Goal: Information Seeking & Learning: Understand process/instructions

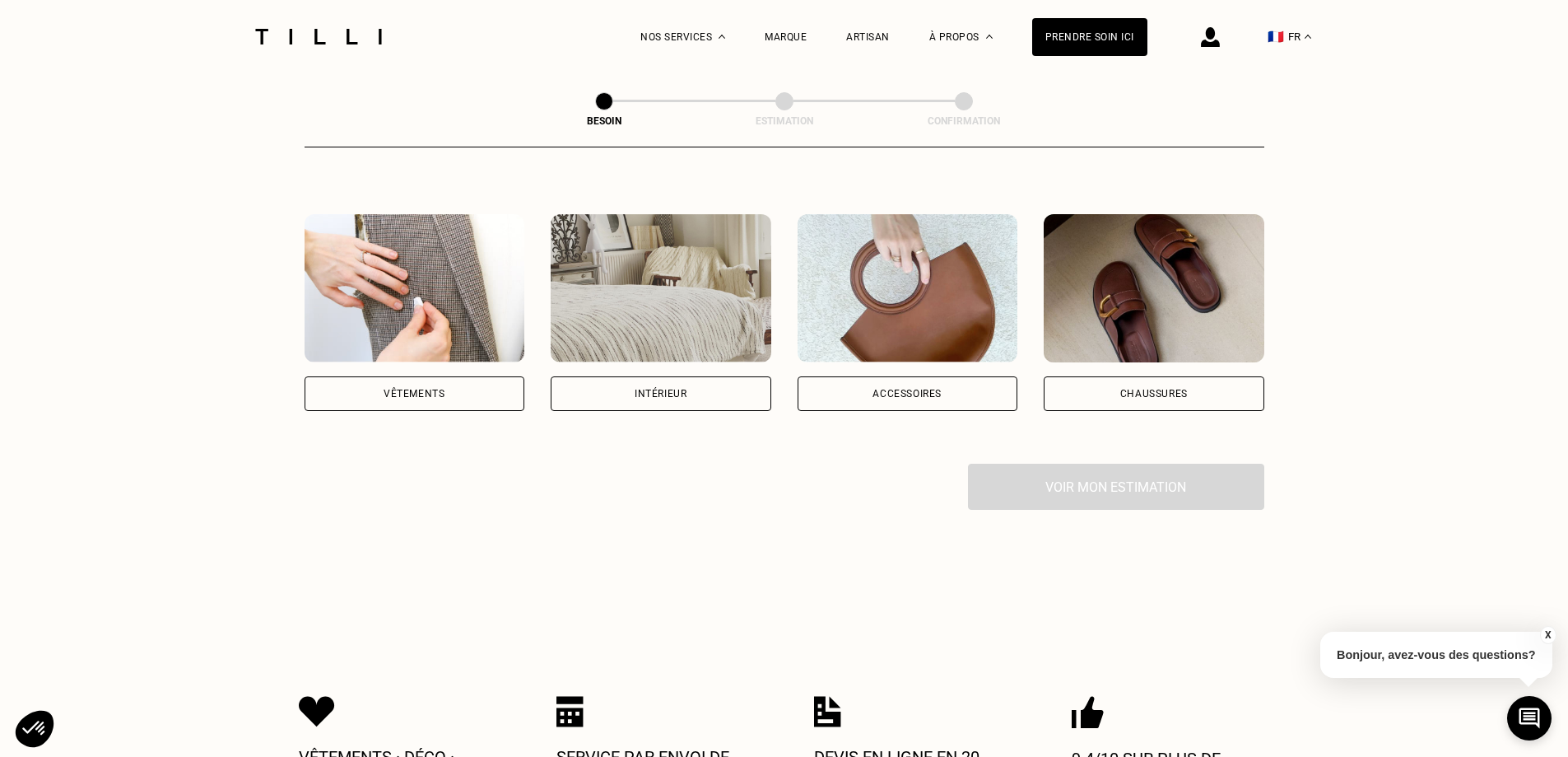
scroll to position [247, 0]
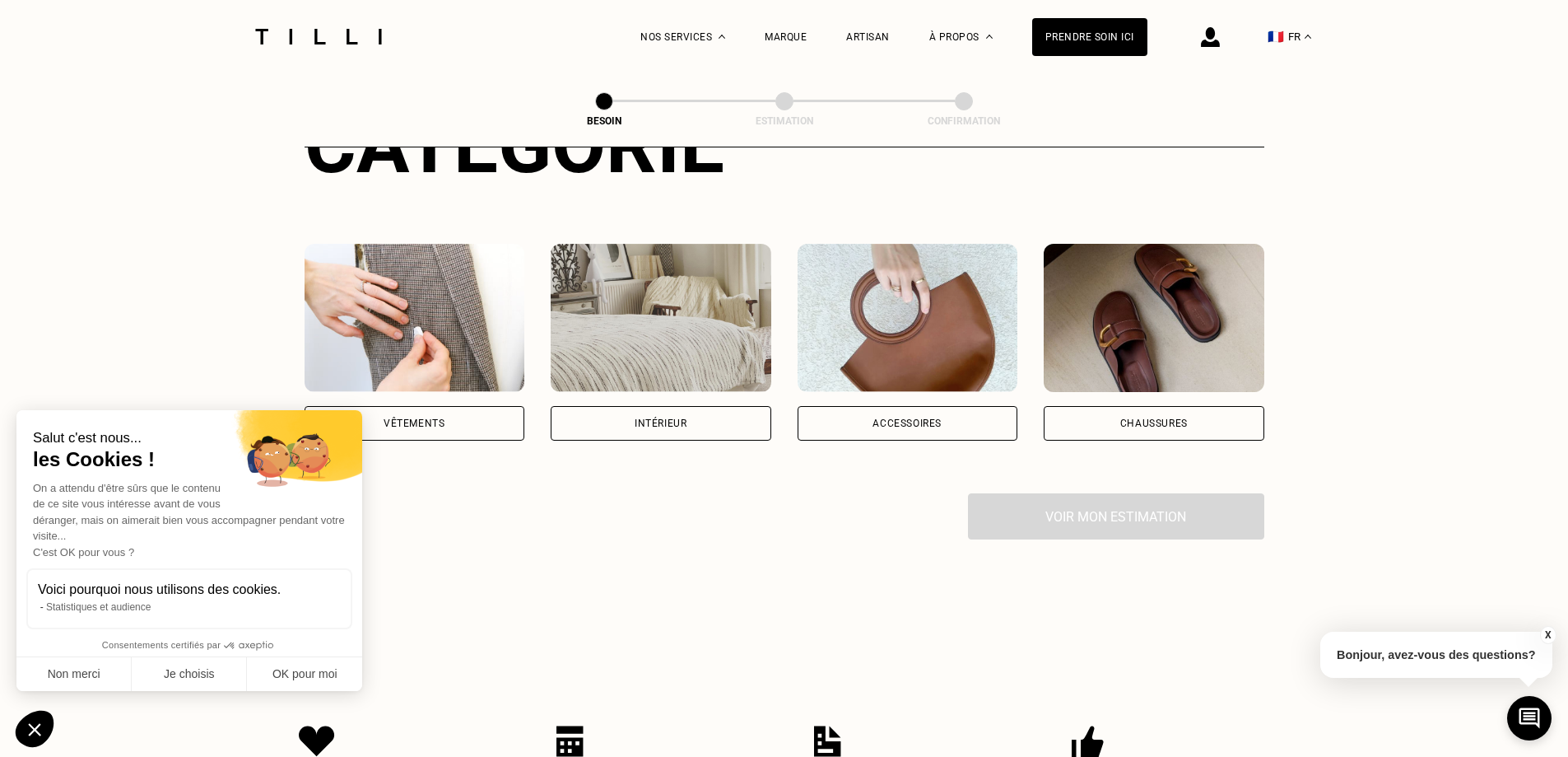
click at [1128, 418] on div "Chaussures" at bounding box center [1154, 423] width 67 height 10
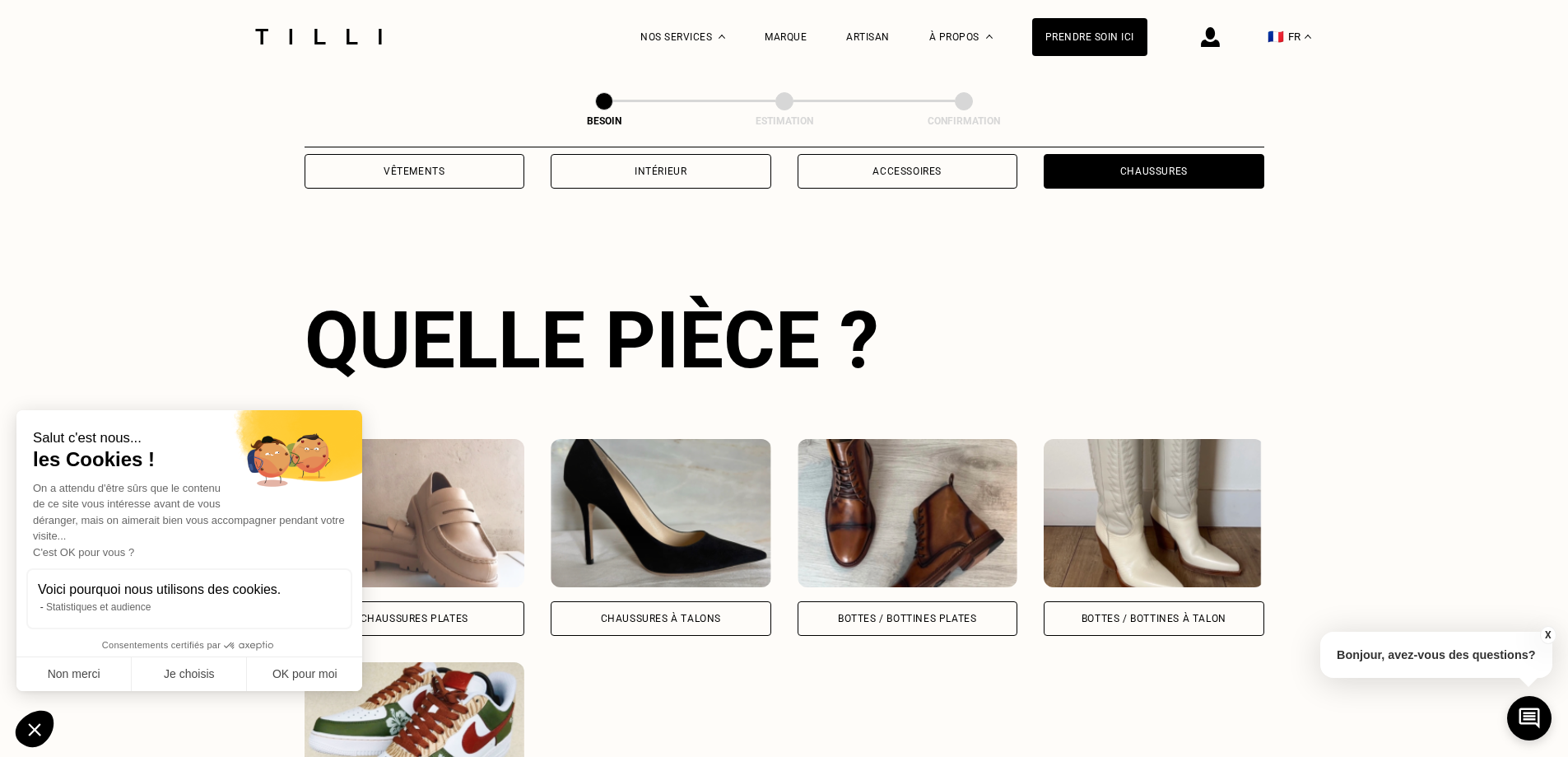
scroll to position [538, 0]
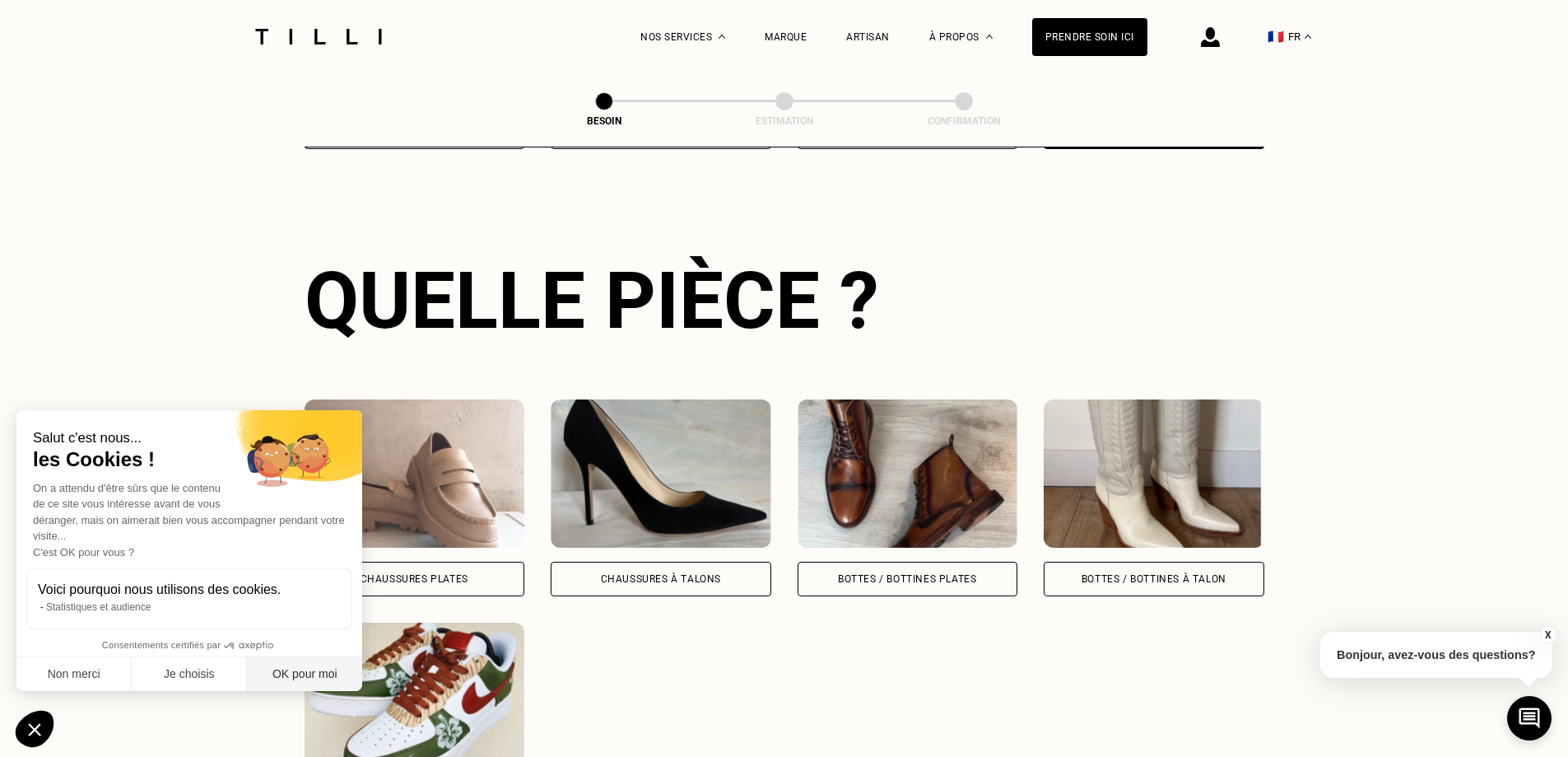
click at [293, 671] on button "OK pour moi" at bounding box center [304, 675] width 115 height 35
checkbox input "true"
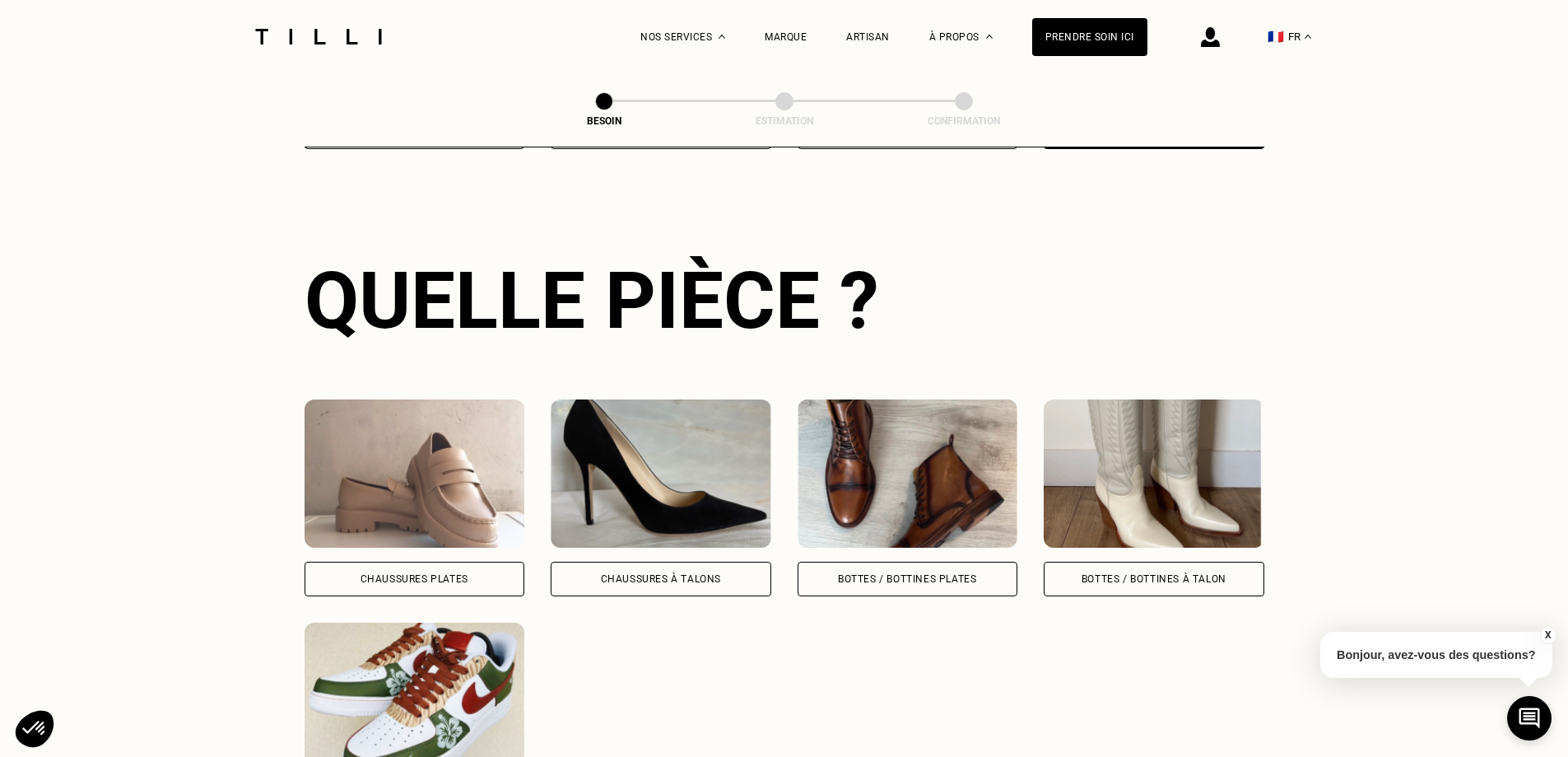
drag, startPoint x: 1169, startPoint y: 559, endPoint x: 1135, endPoint y: 568, distance: 35.2
click at [1135, 574] on div "Bottes / Bottines à talon" at bounding box center [1154, 579] width 145 height 10
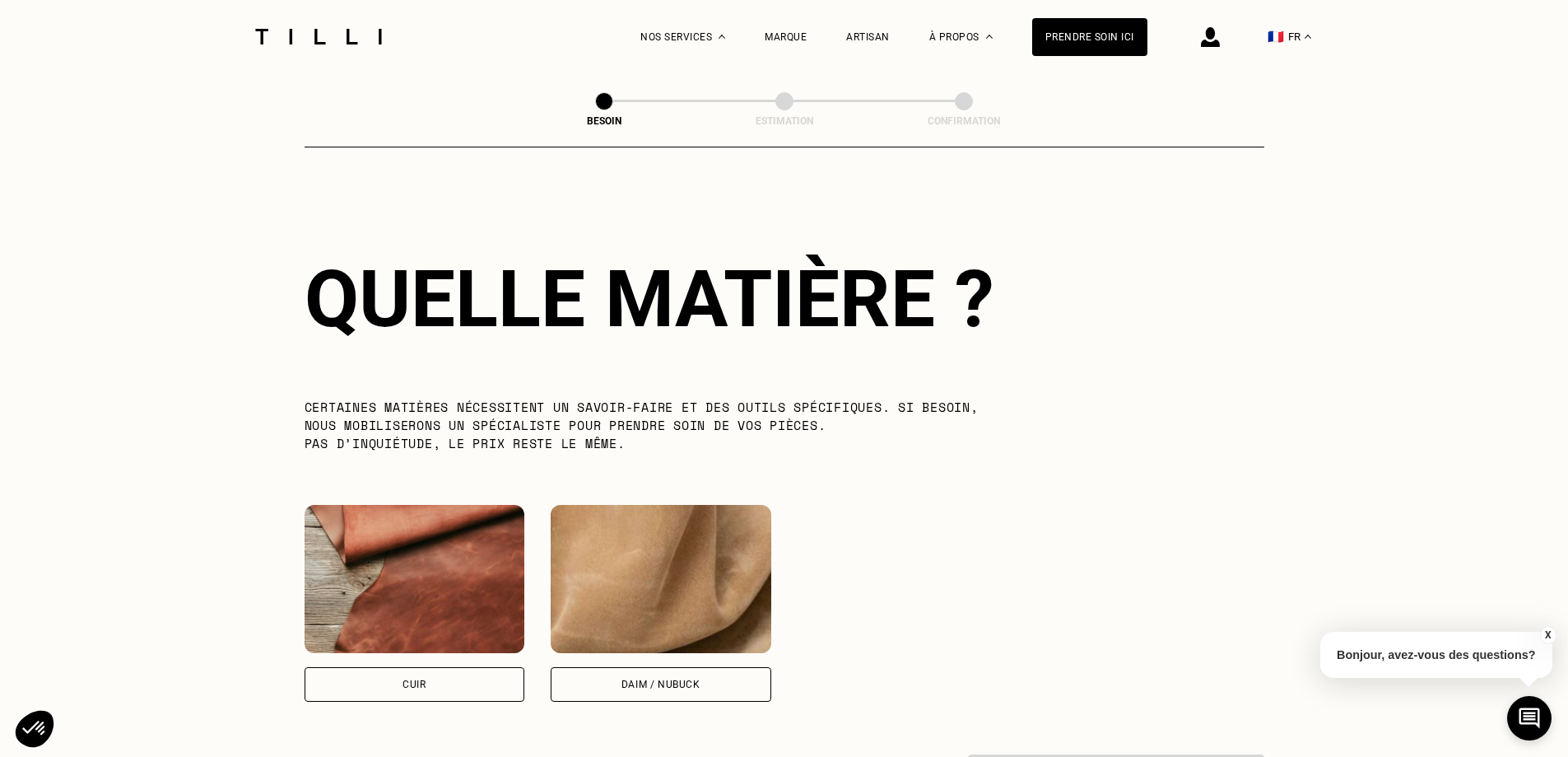
scroll to position [1212, 0]
click at [444, 675] on div "Cuir" at bounding box center [415, 684] width 221 height 35
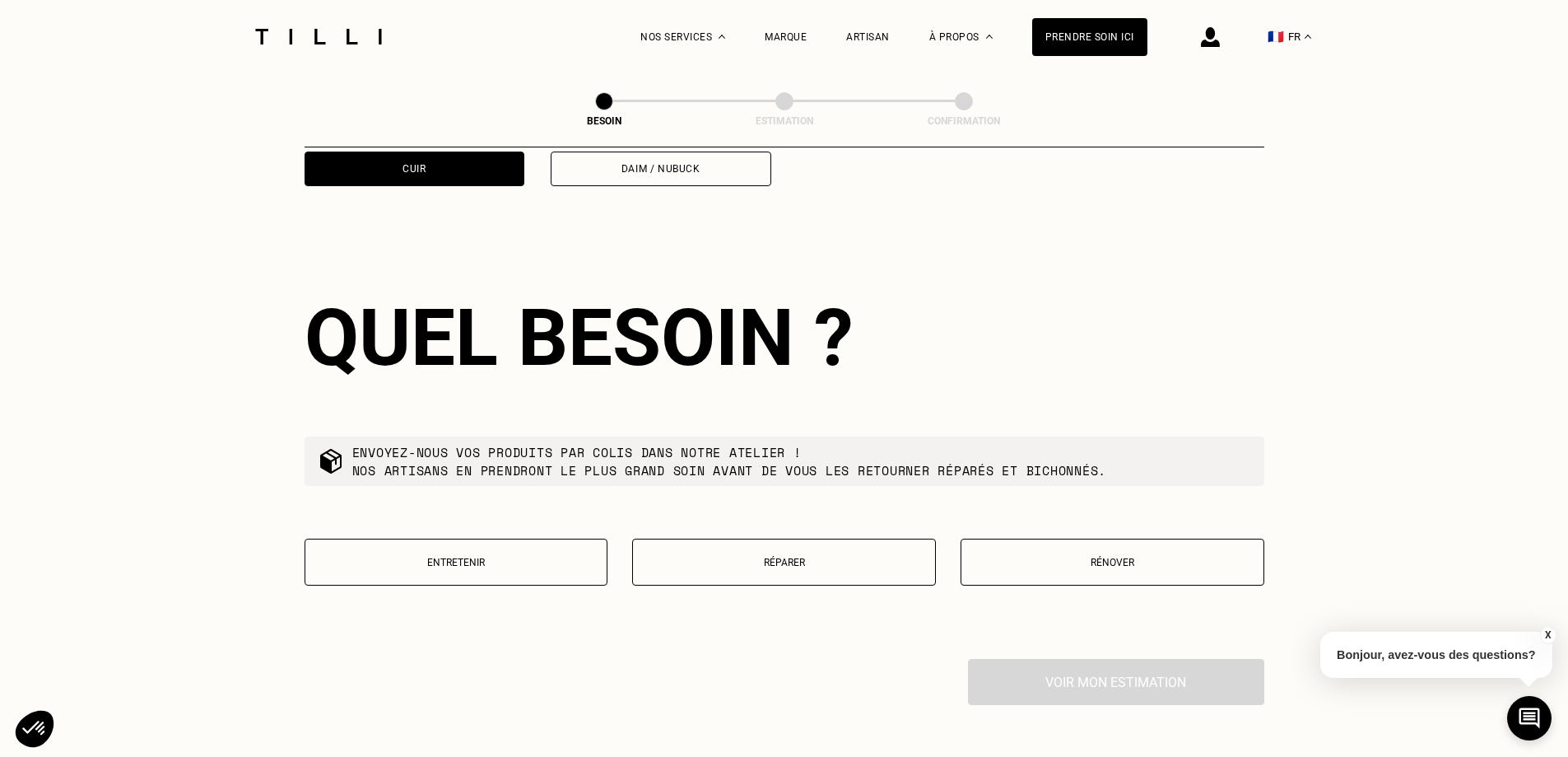
scroll to position [1768, 0]
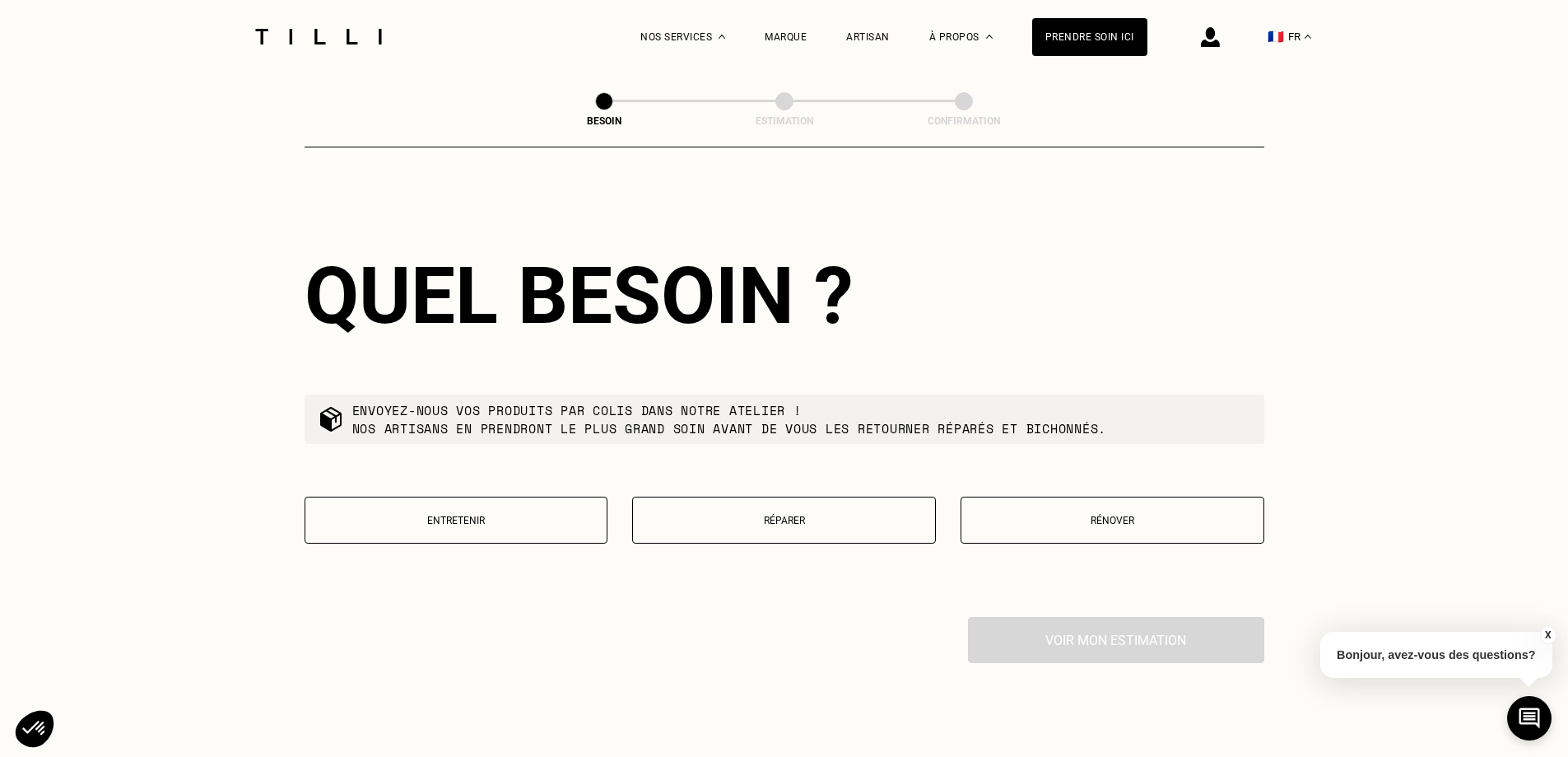
click at [527, 516] on button "Entretenir" at bounding box center [457, 520] width 304 height 47
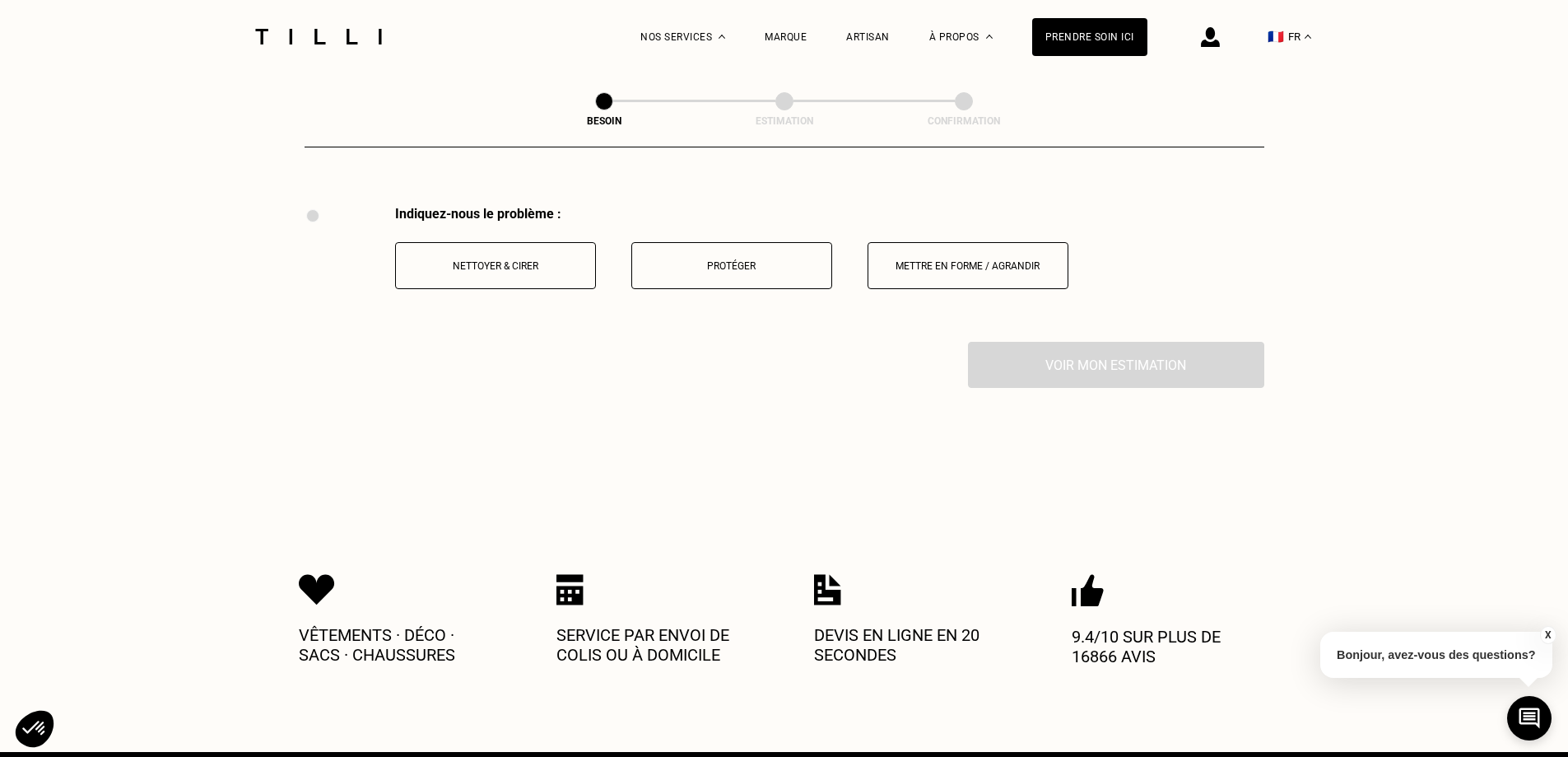
scroll to position [2190, 0]
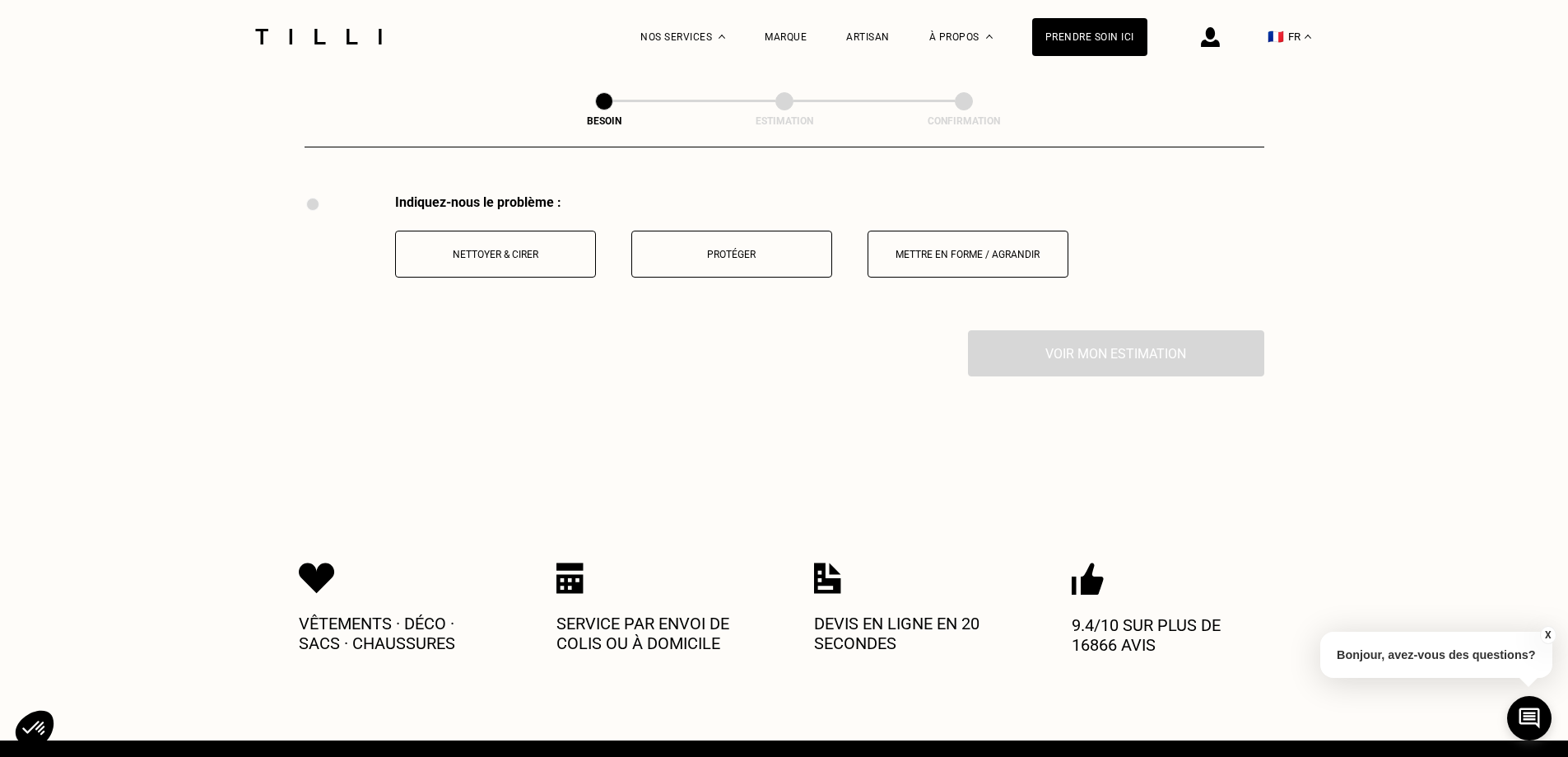
click at [687, 248] on p "Protéger" at bounding box center [732, 254] width 183 height 12
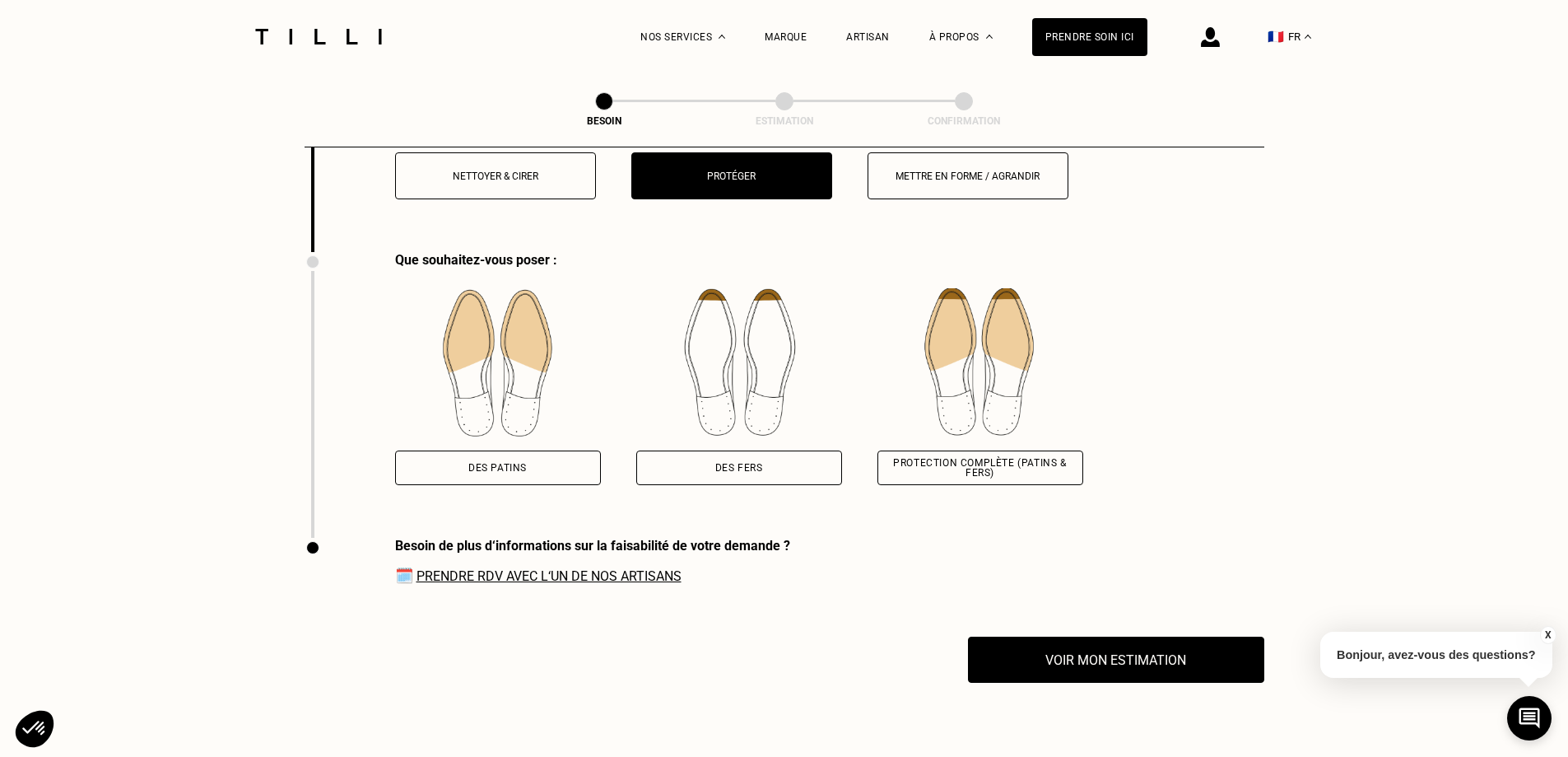
scroll to position [2327, 0]
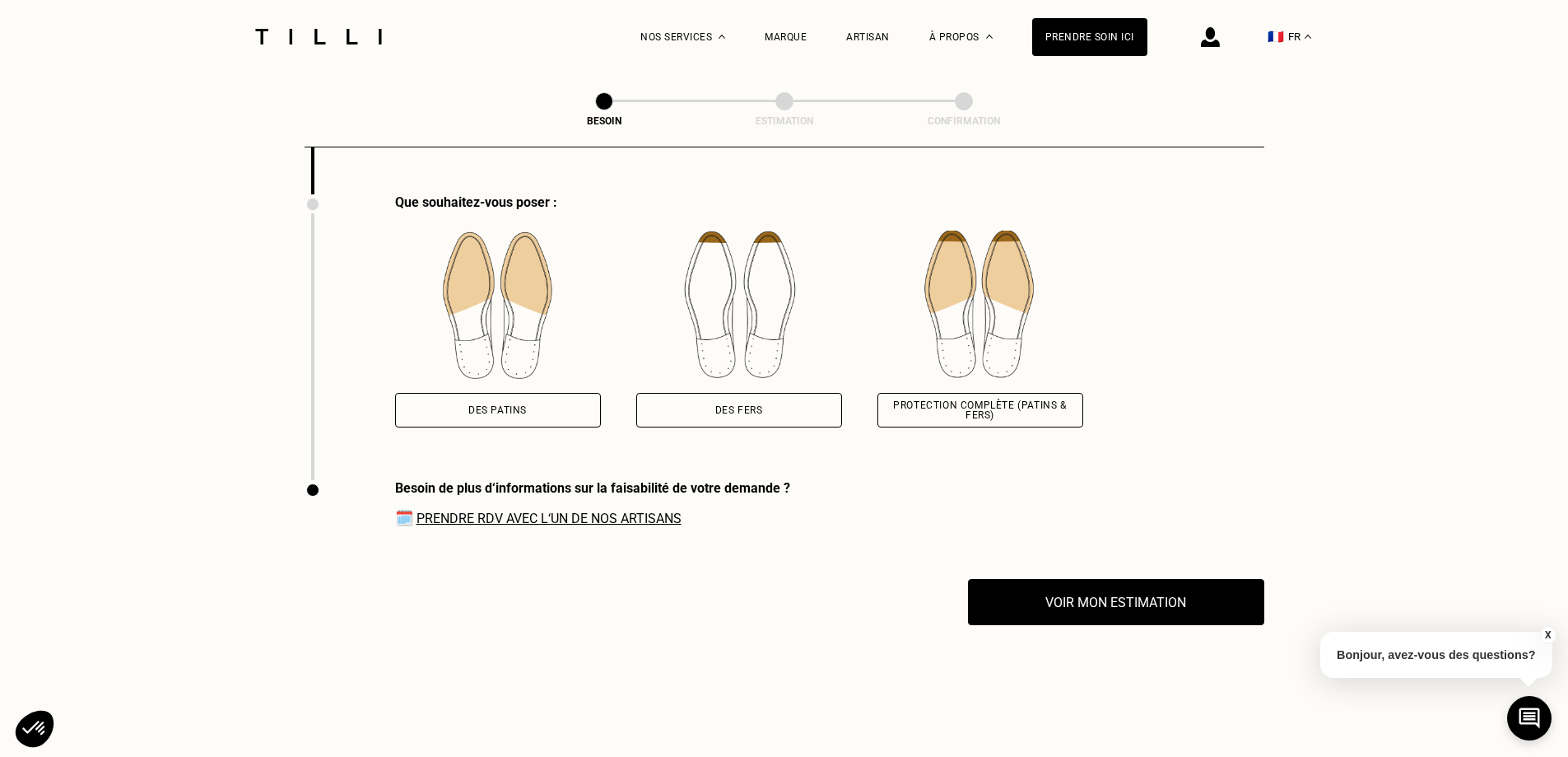
click at [497, 406] on div "Des patins" at bounding box center [497, 410] width 58 height 10
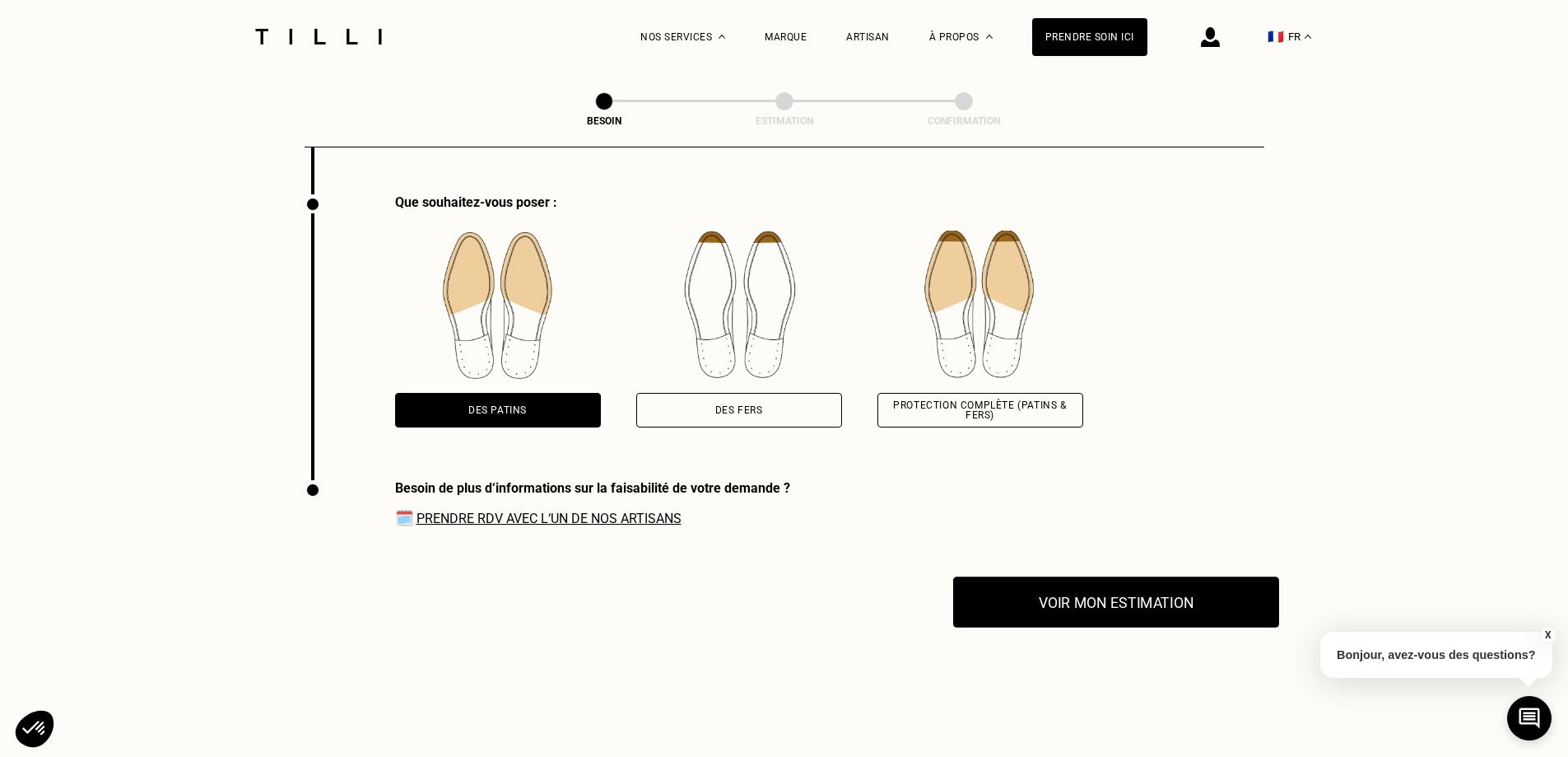
click at [1027, 609] on button "Voir mon estimation" at bounding box center [1116, 602] width 326 height 51
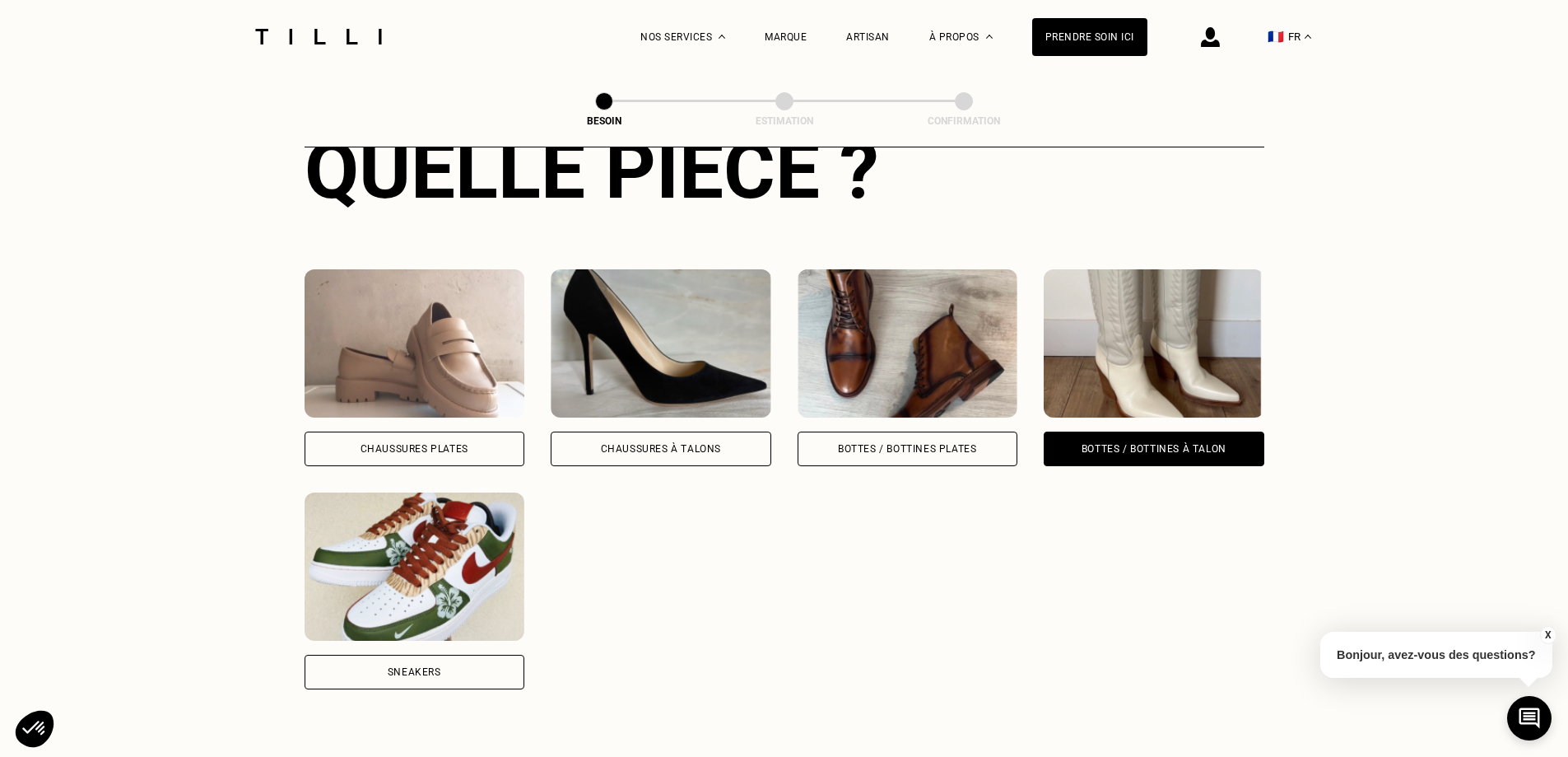
scroll to position [668, 0]
click at [661, 432] on div "Chaussures à Talons" at bounding box center [661, 450] width 221 height 35
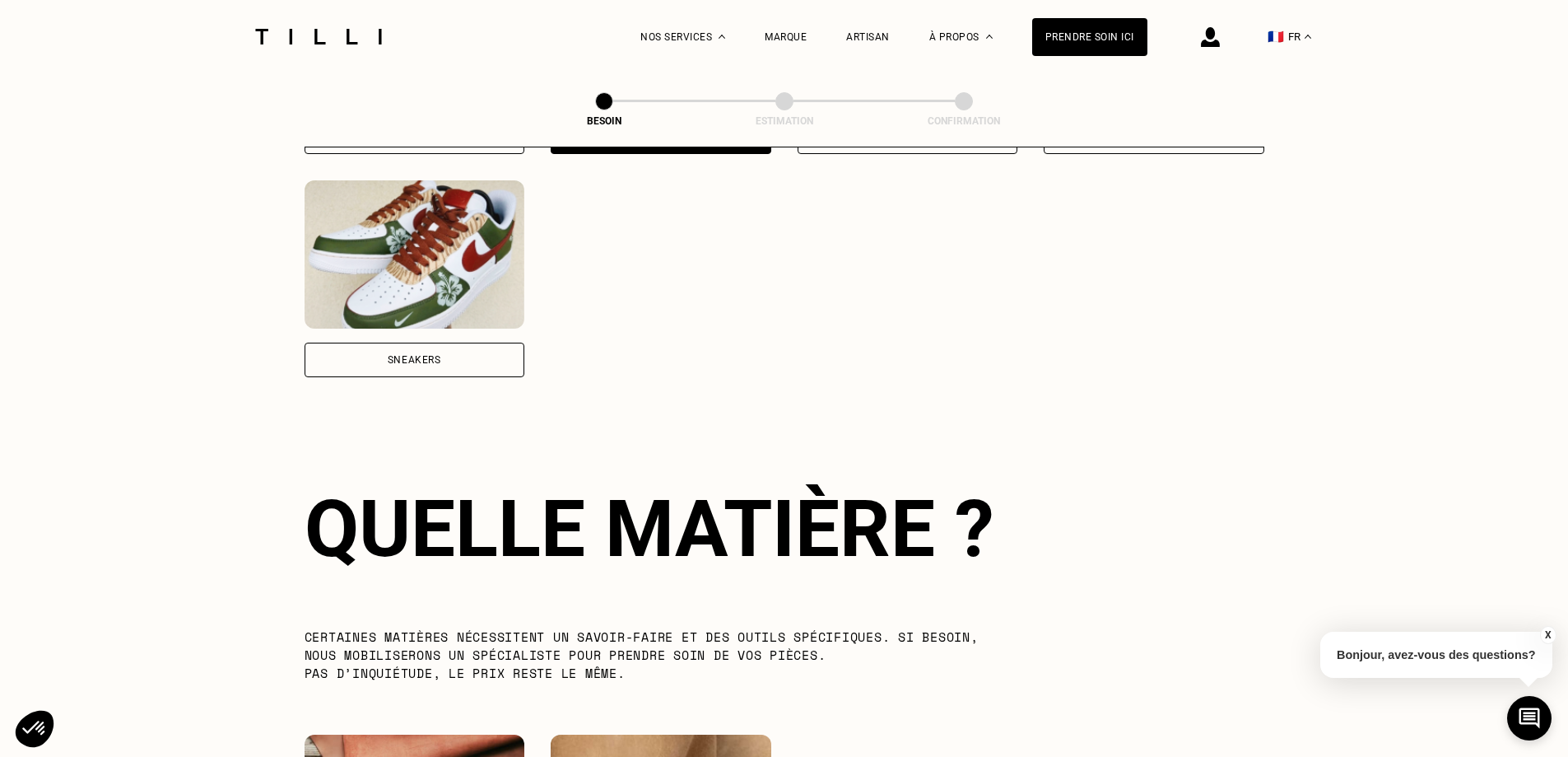
scroll to position [1212, 0]
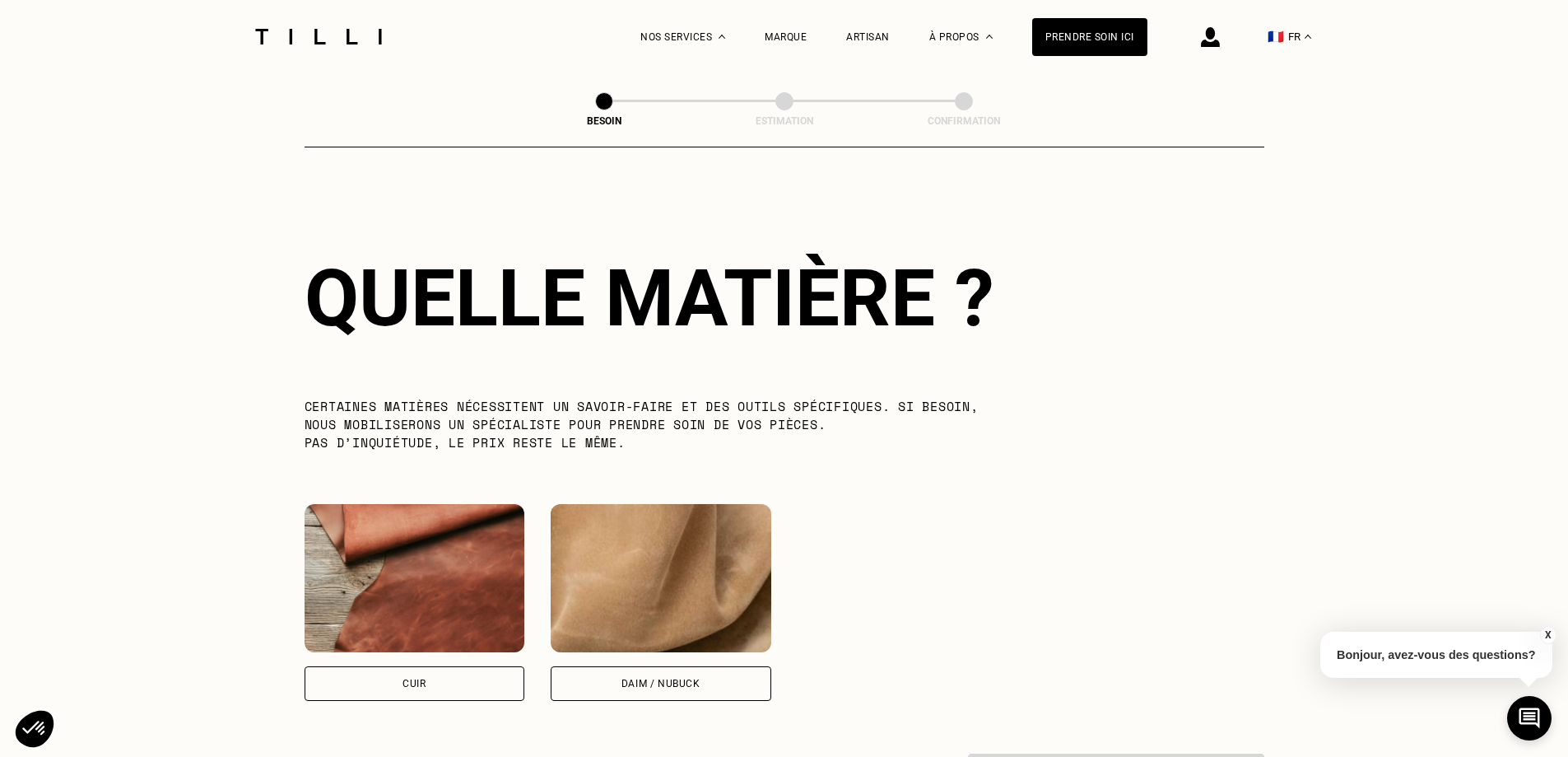
click at [408, 679] on div "Cuir" at bounding box center [414, 684] width 23 height 10
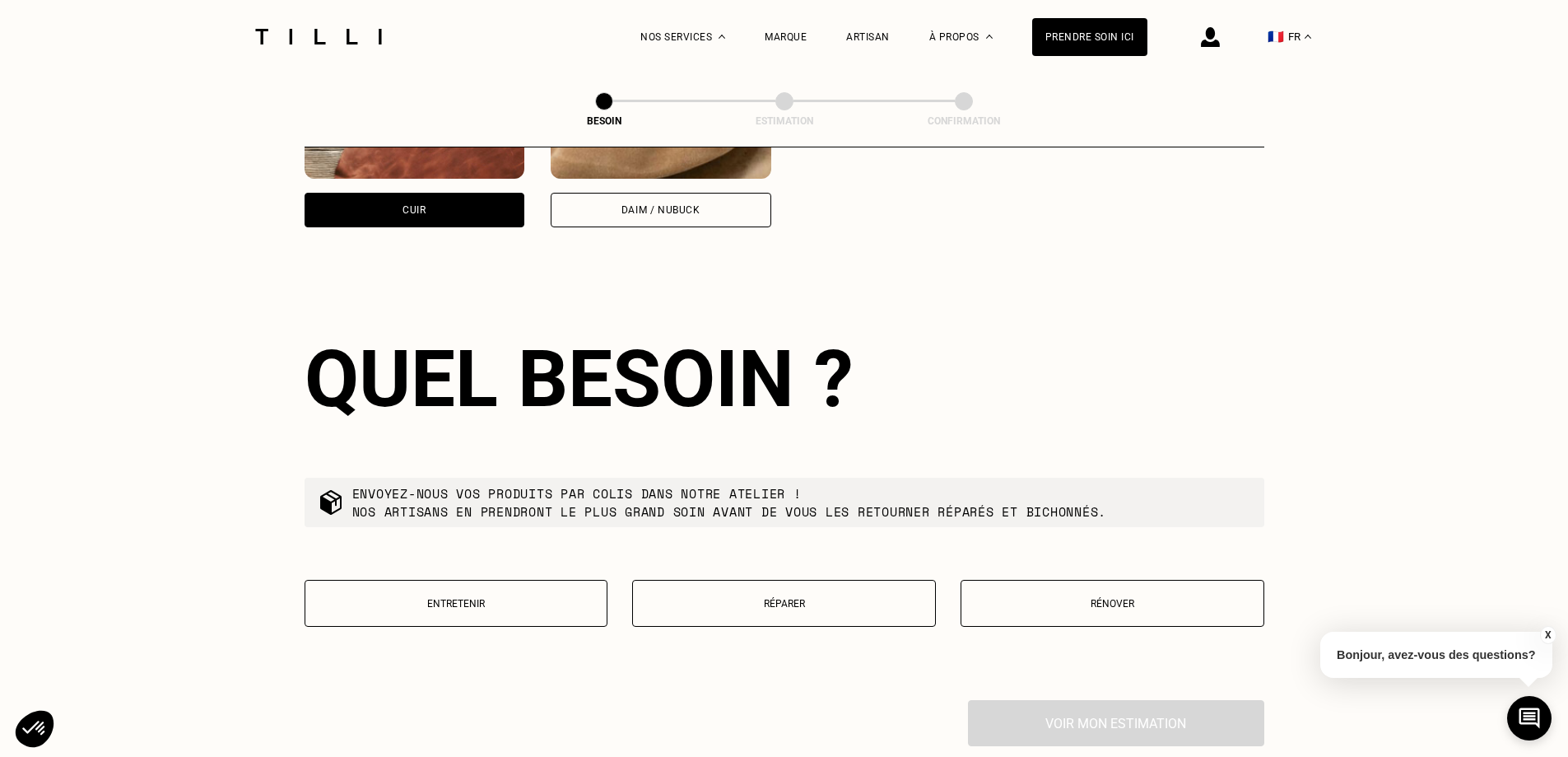
scroll to position [1768, 0]
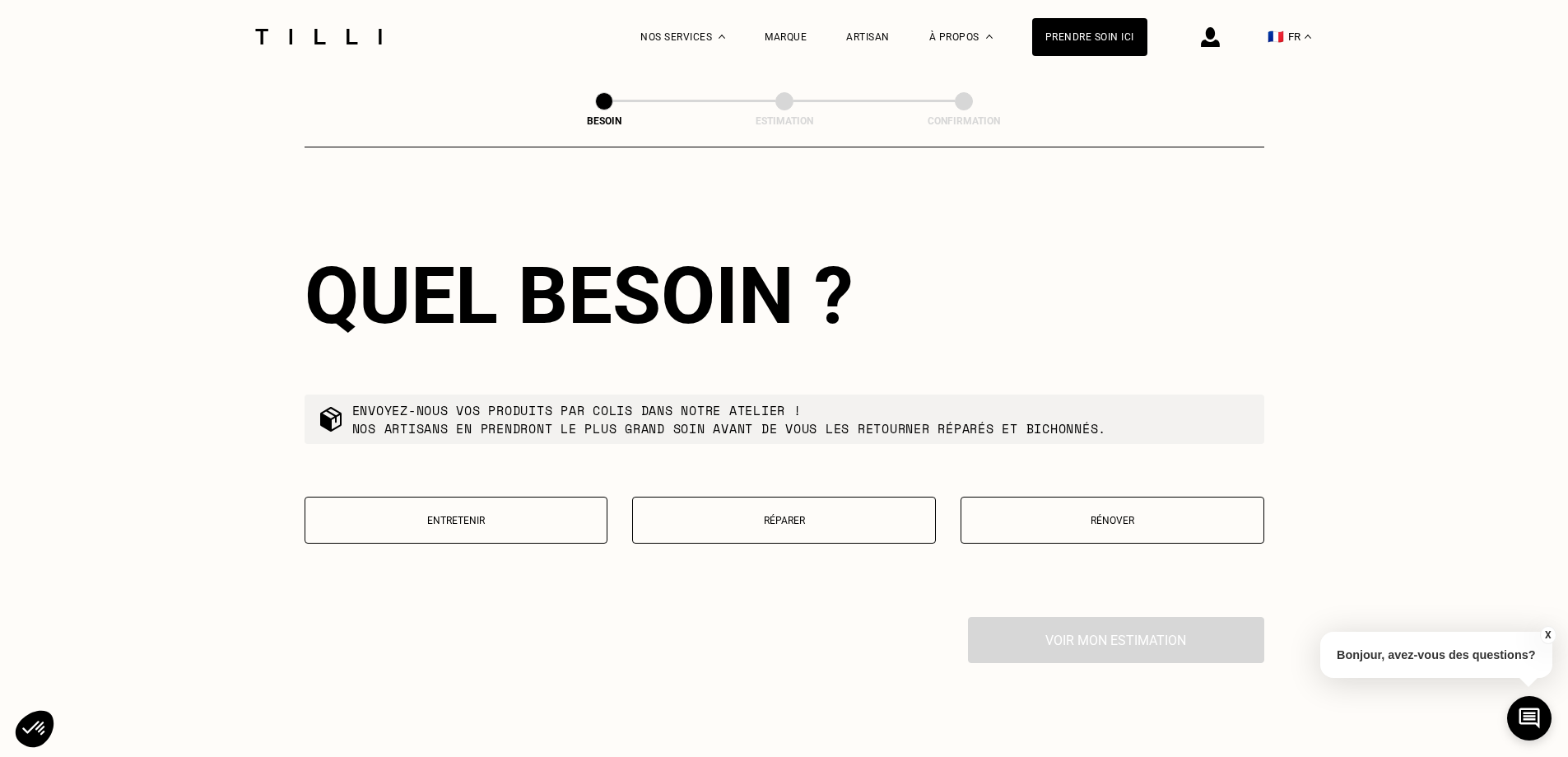
click at [464, 502] on button "Entretenir" at bounding box center [457, 520] width 304 height 47
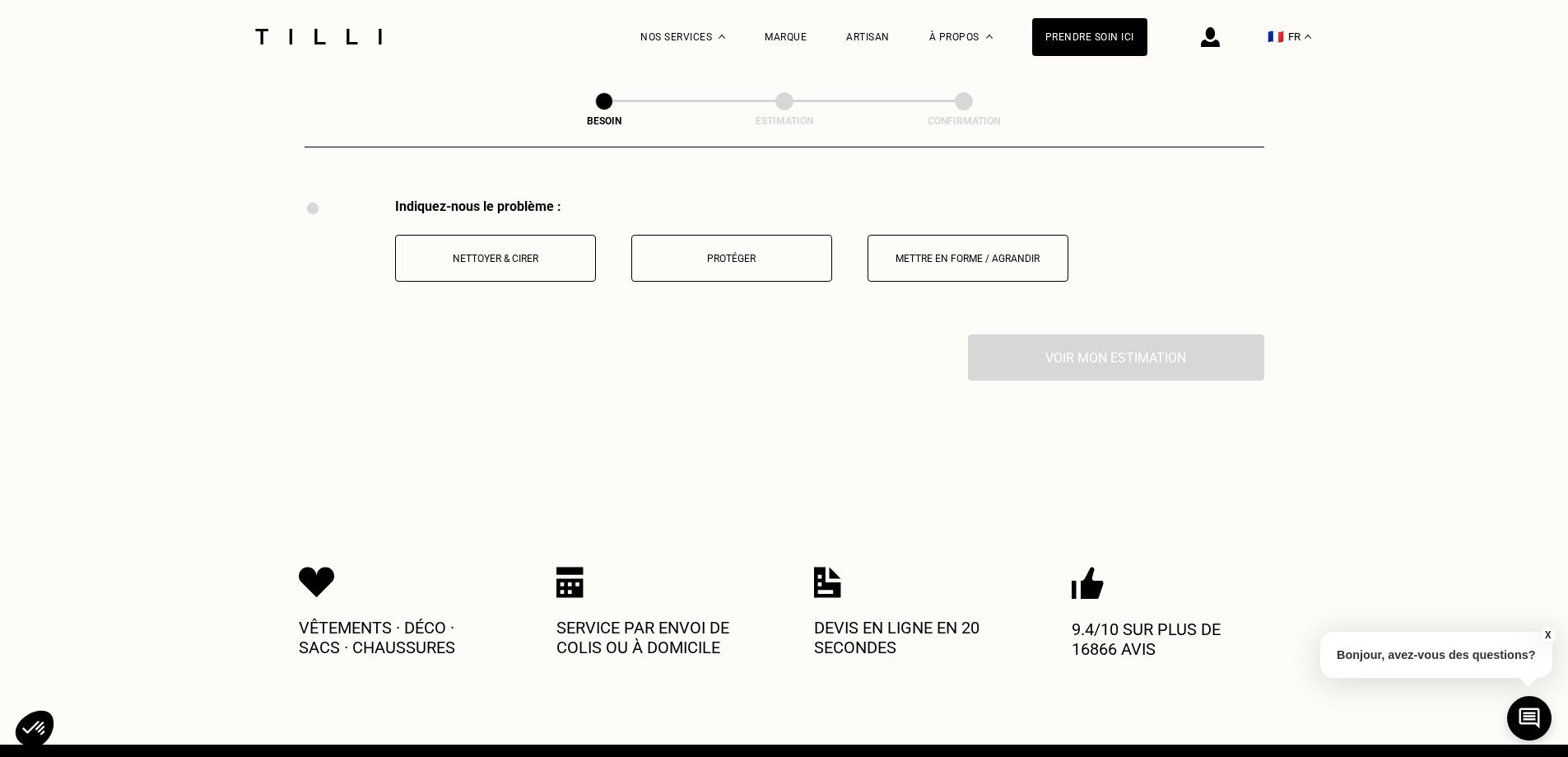
scroll to position [2190, 0]
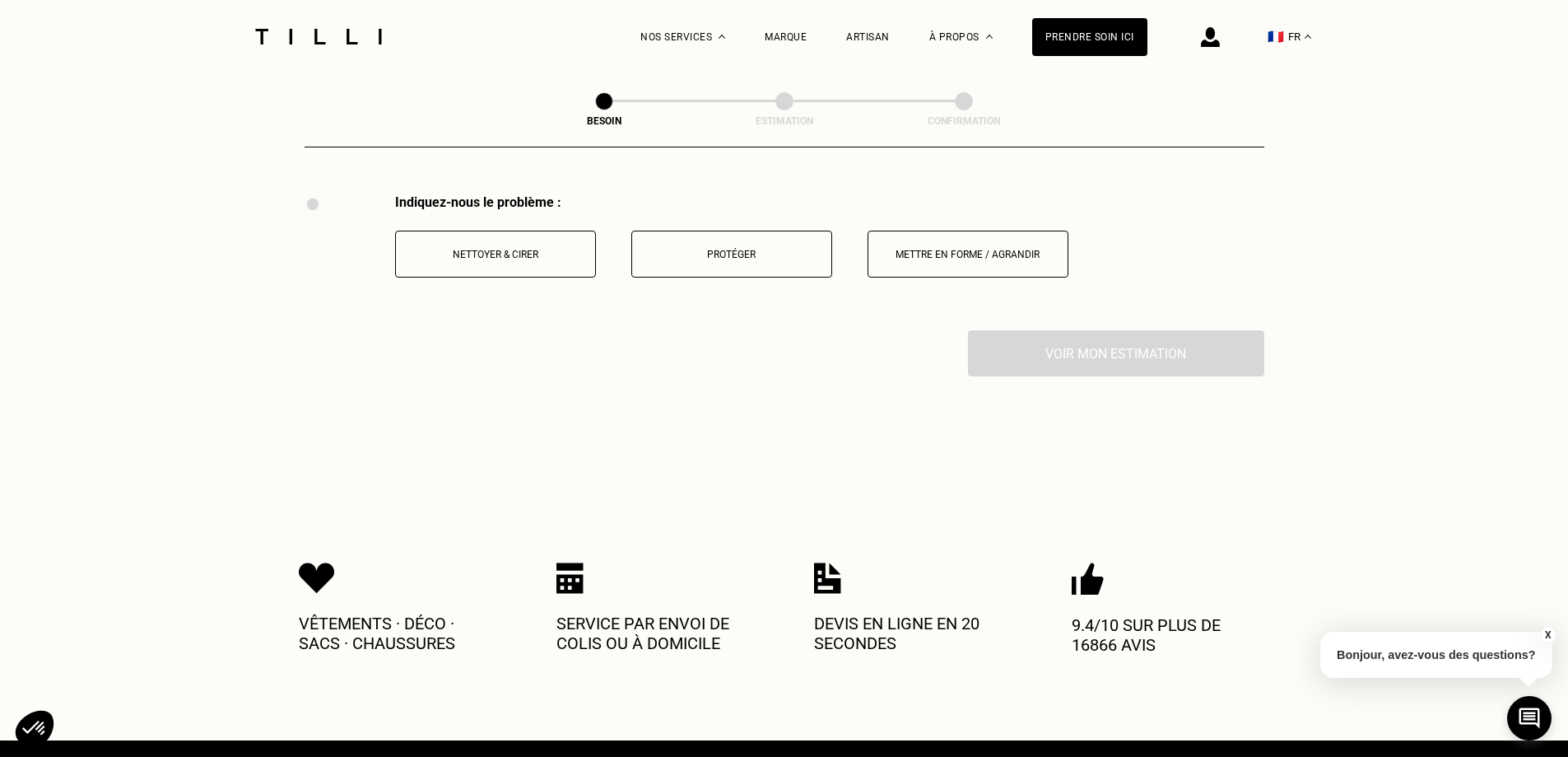
click at [684, 254] on button "Protéger" at bounding box center [732, 253] width 201 height 47
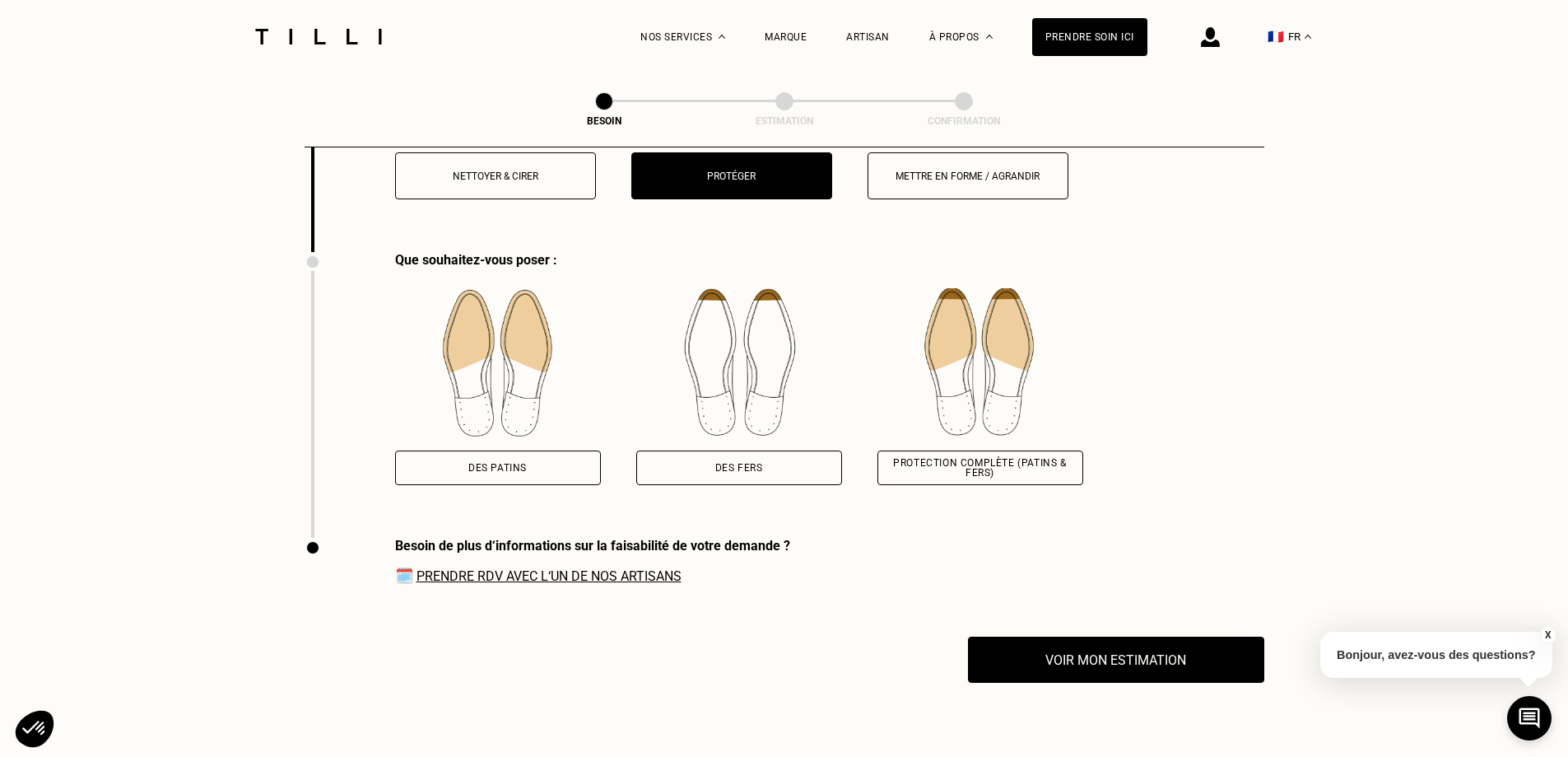
scroll to position [2327, 0]
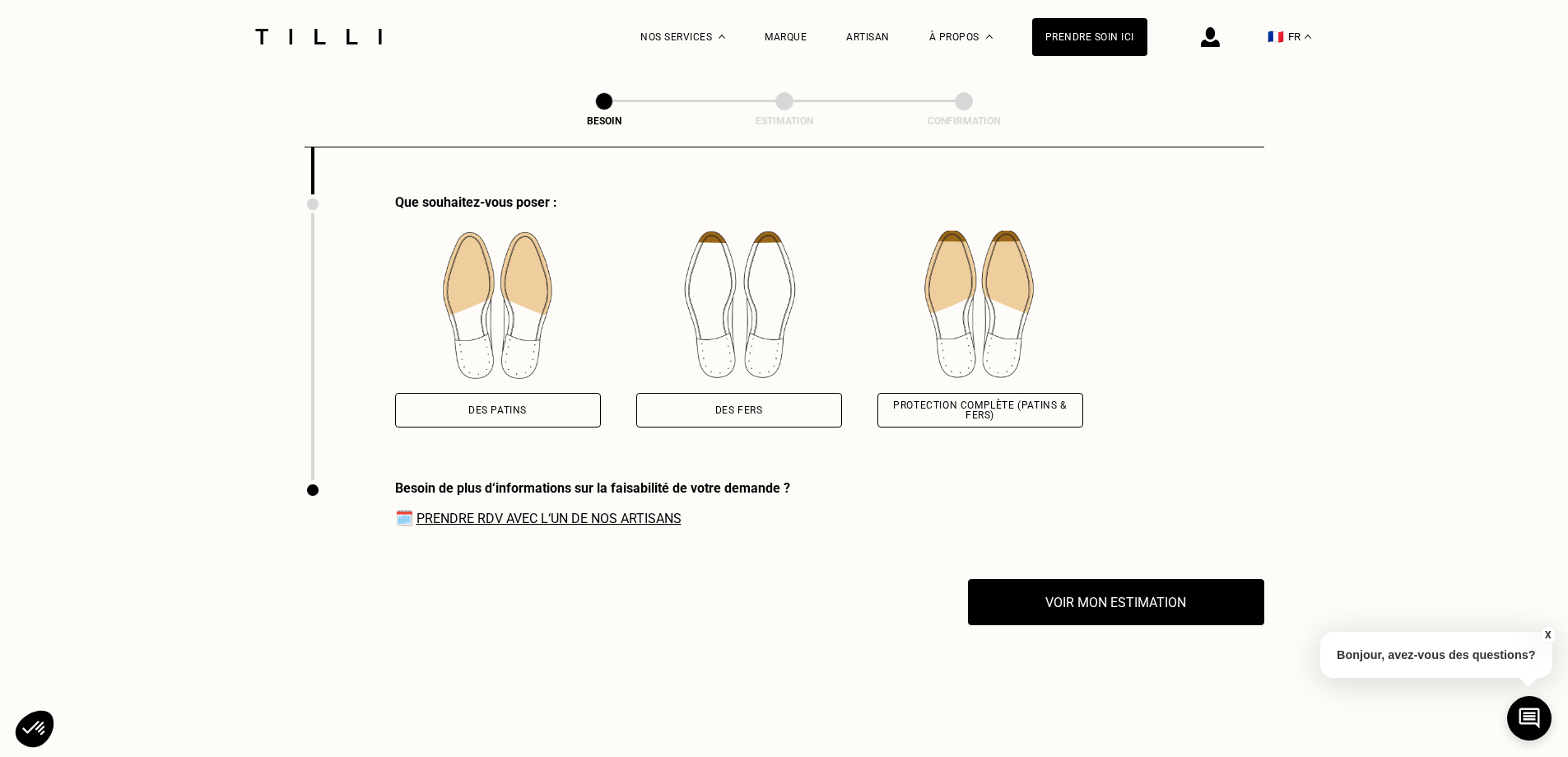
click at [485, 408] on div "Des patins" at bounding box center [498, 410] width 206 height 35
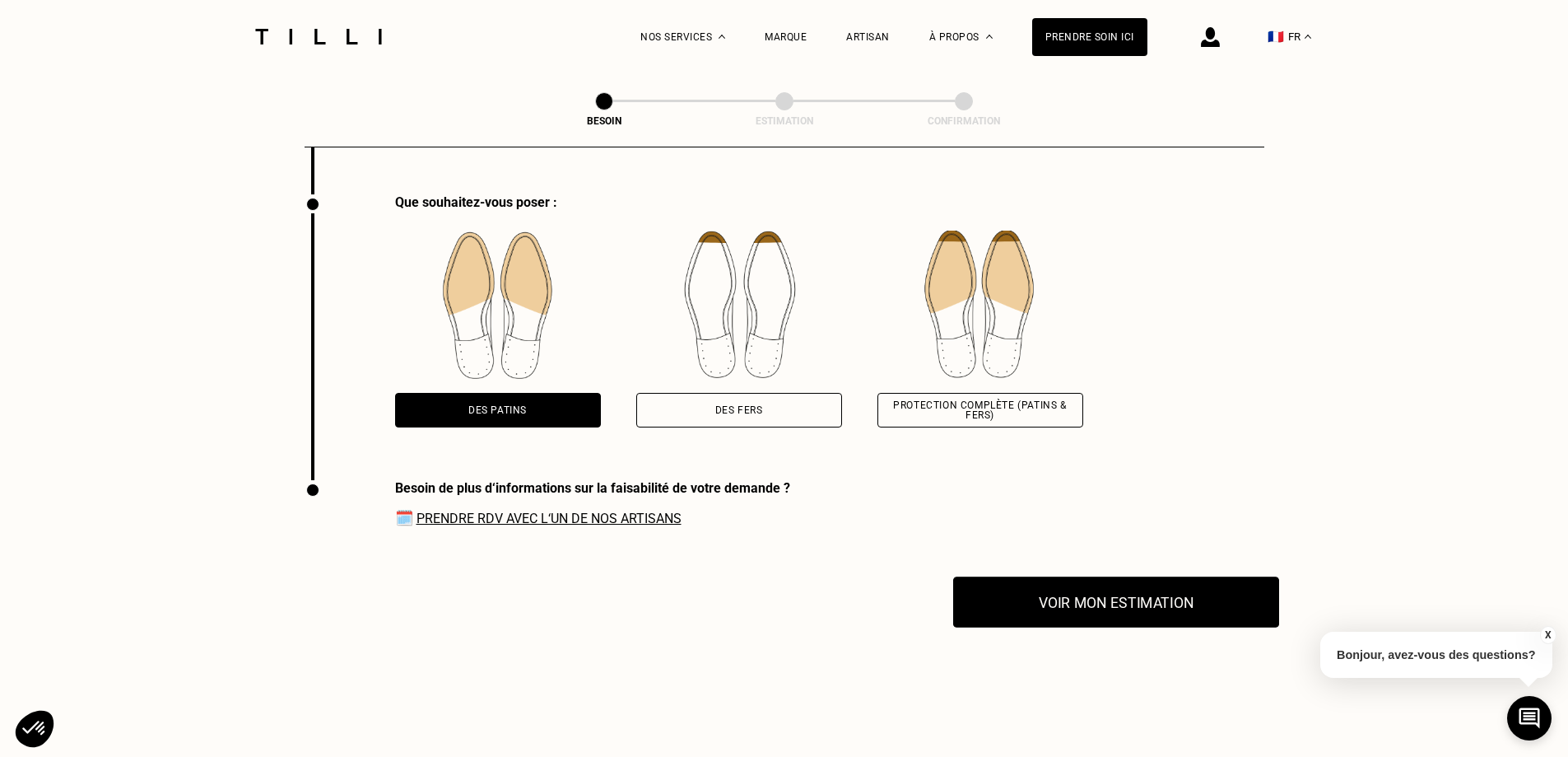
click at [1022, 585] on button "Voir mon estimation" at bounding box center [1116, 602] width 326 height 51
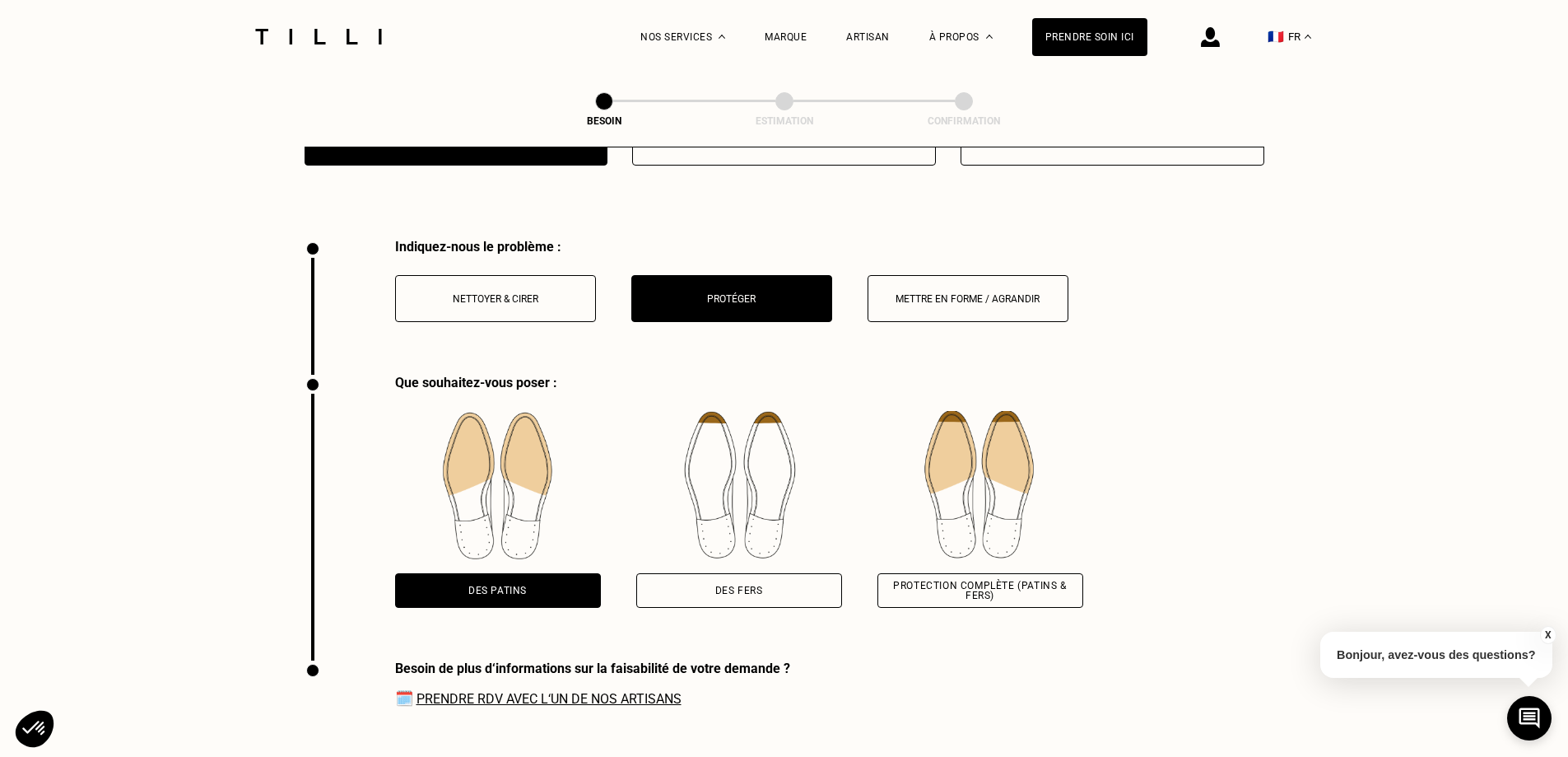
scroll to position [2127, 0]
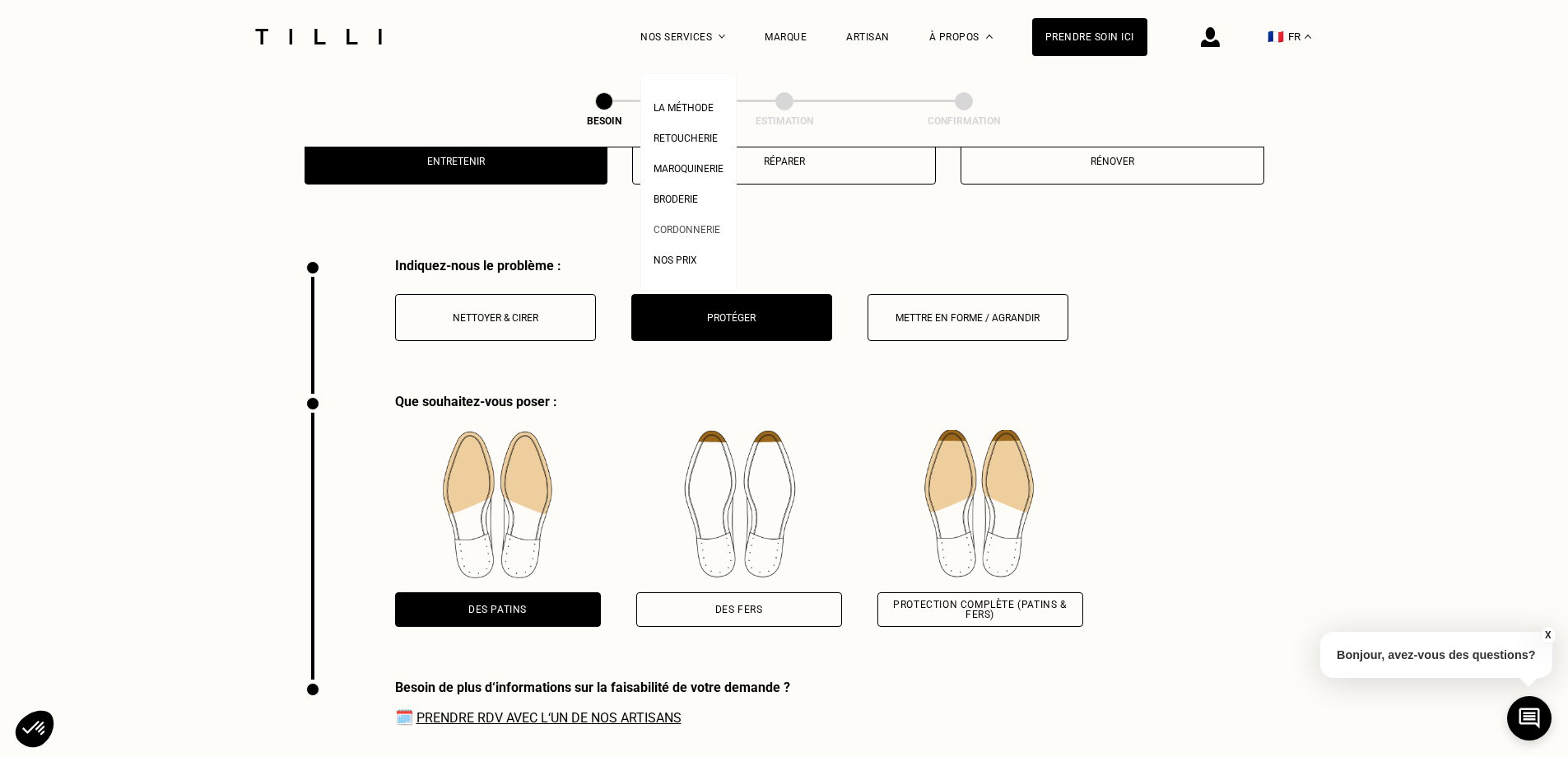
click at [701, 231] on span "Cordonnerie" at bounding box center [687, 230] width 66 height 12
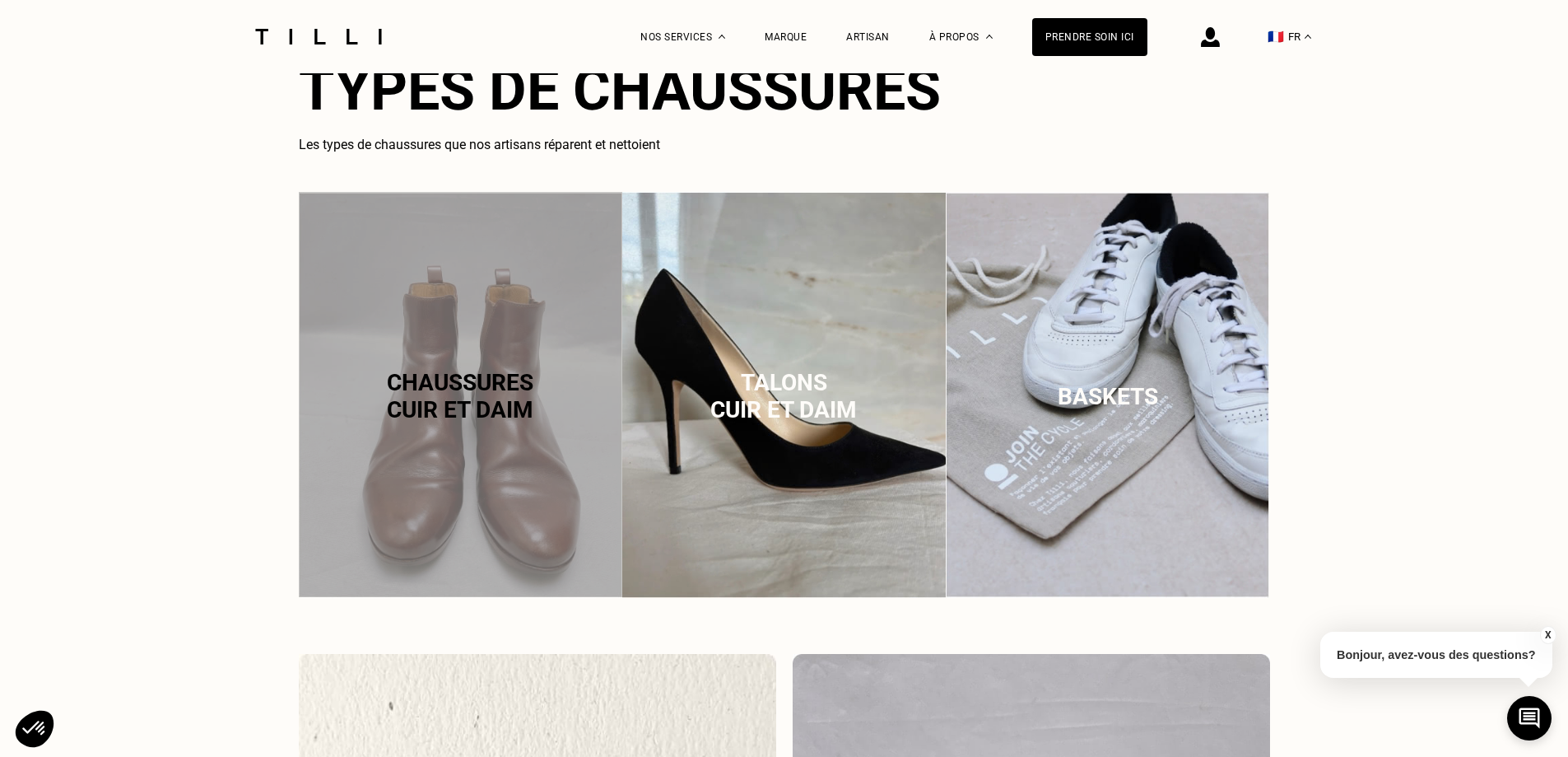
scroll to position [1064, 0]
click at [1121, 398] on span "Baskets" at bounding box center [1108, 396] width 100 height 27
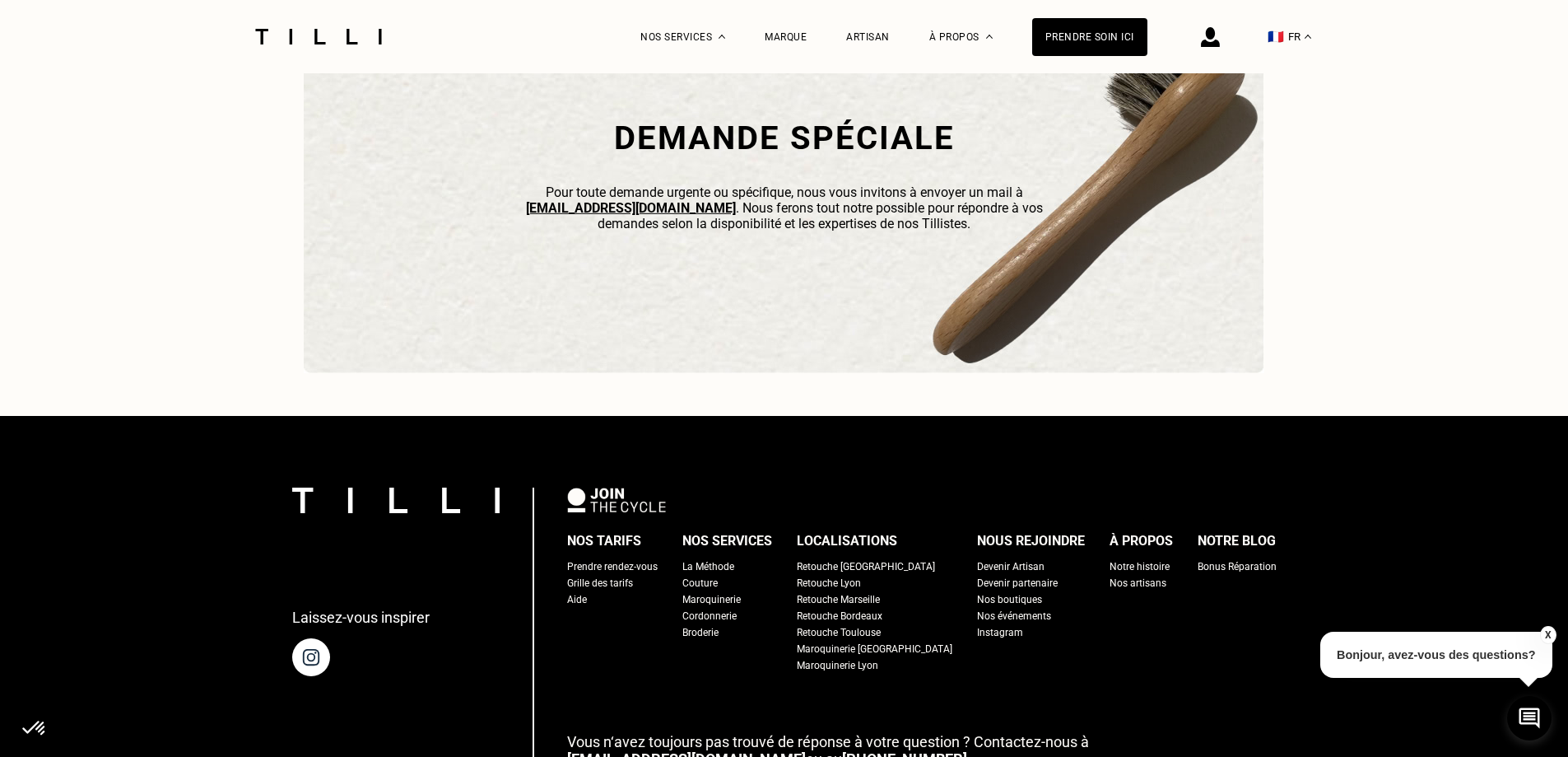
scroll to position [5369, 0]
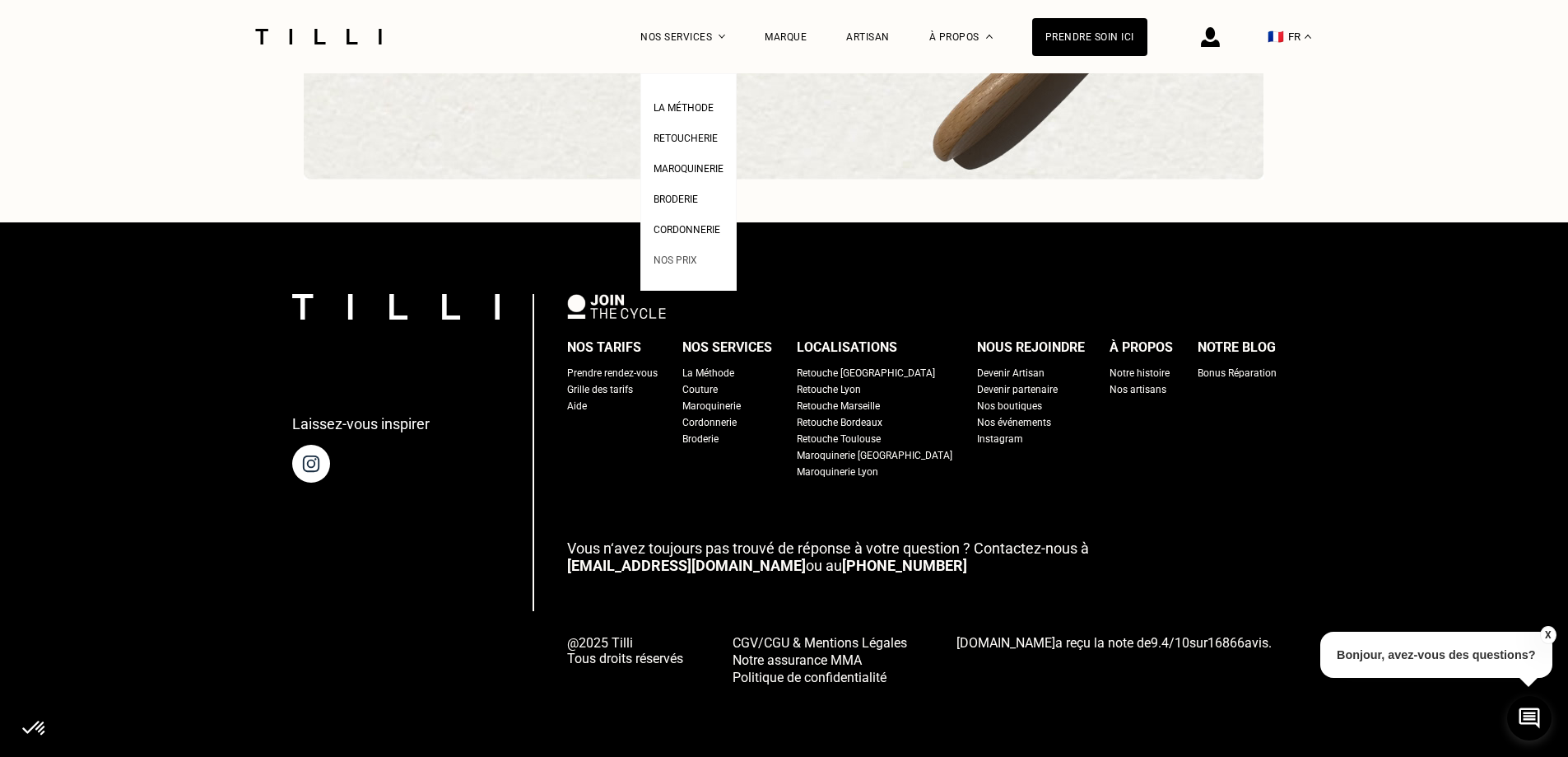
click at [692, 263] on span "Nos prix" at bounding box center [675, 260] width 44 height 12
select select "FR"
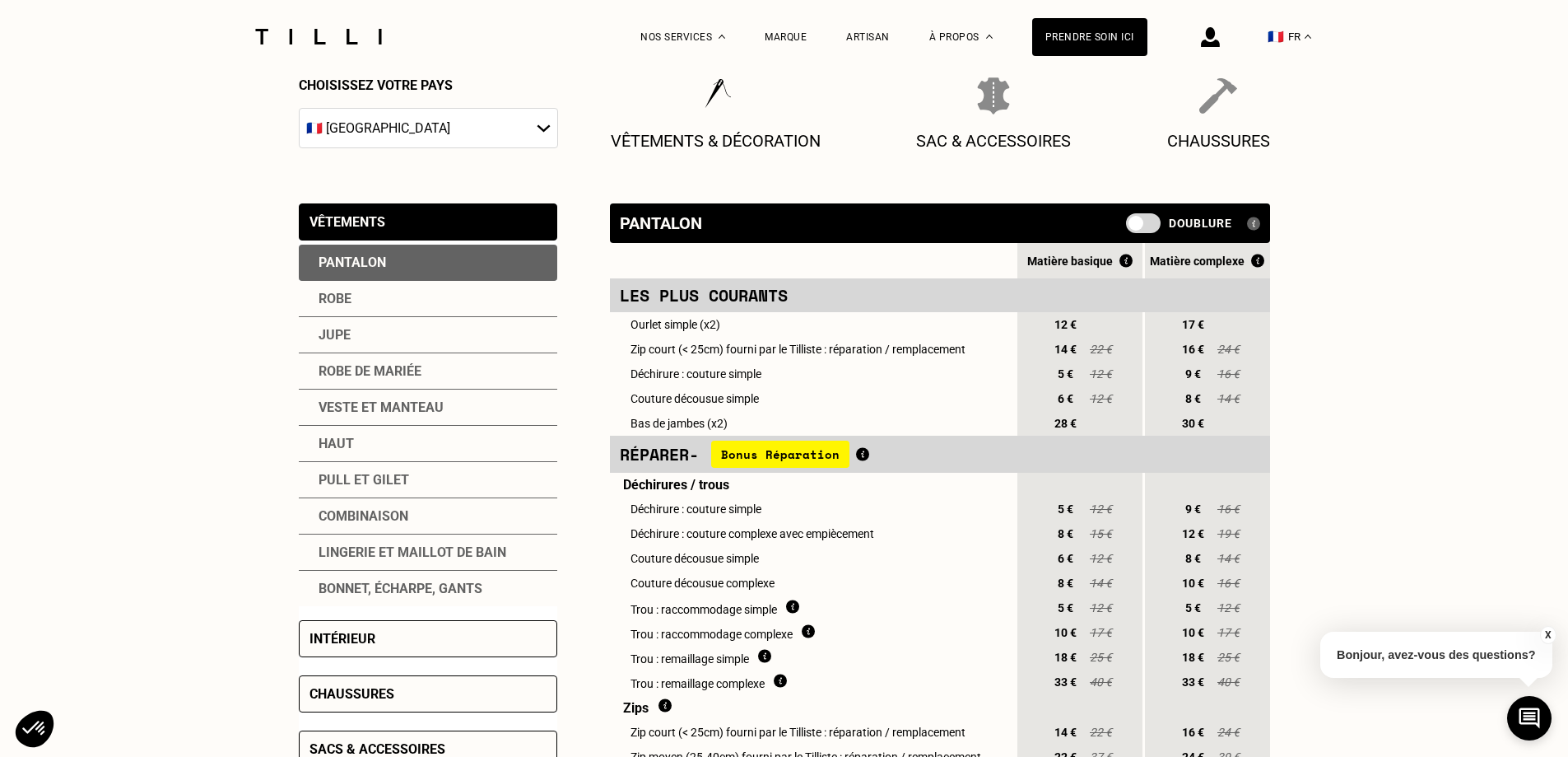
scroll to position [241, 0]
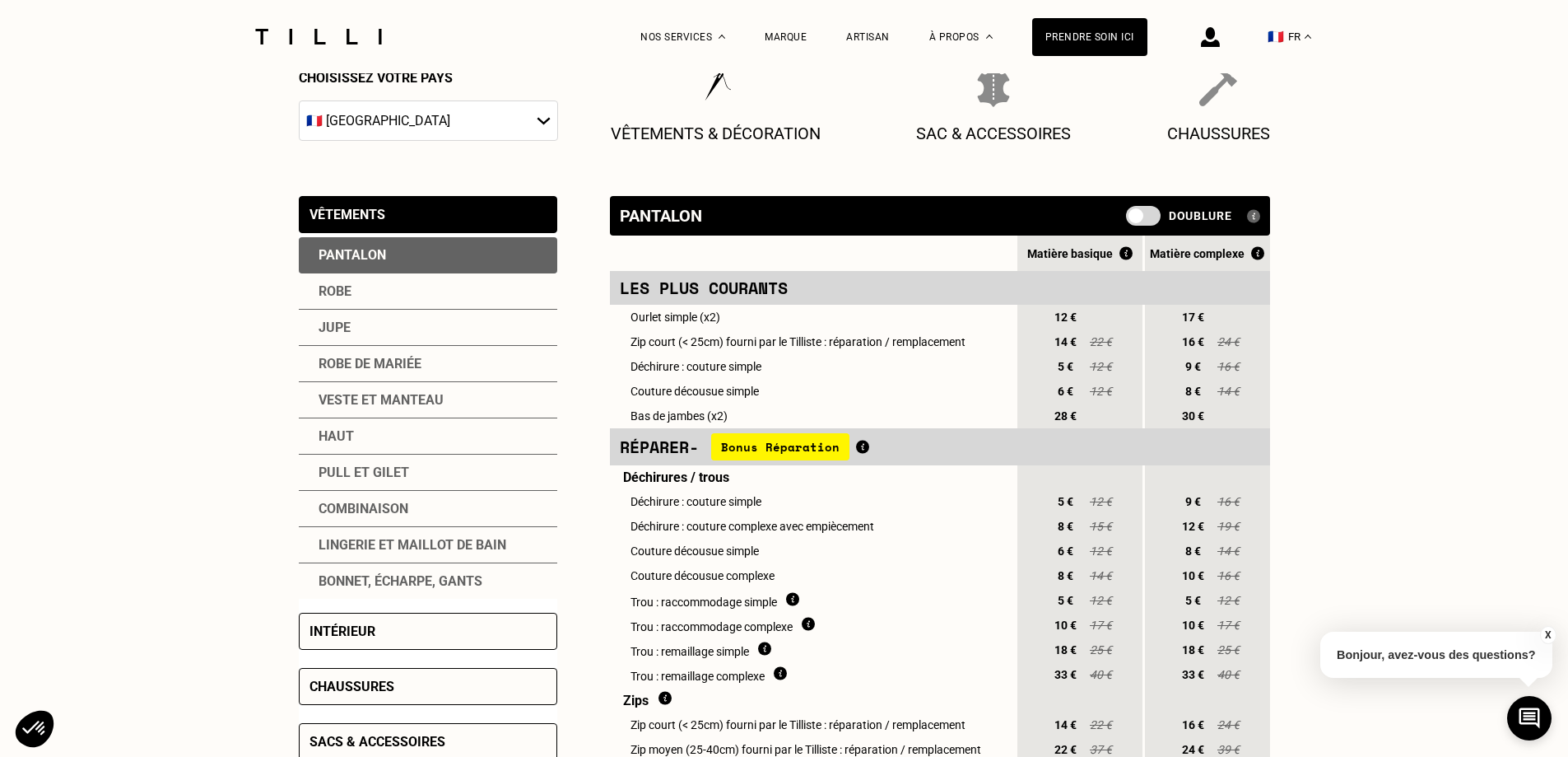
click at [368, 375] on div "Robe de mariée" at bounding box center [428, 364] width 258 height 37
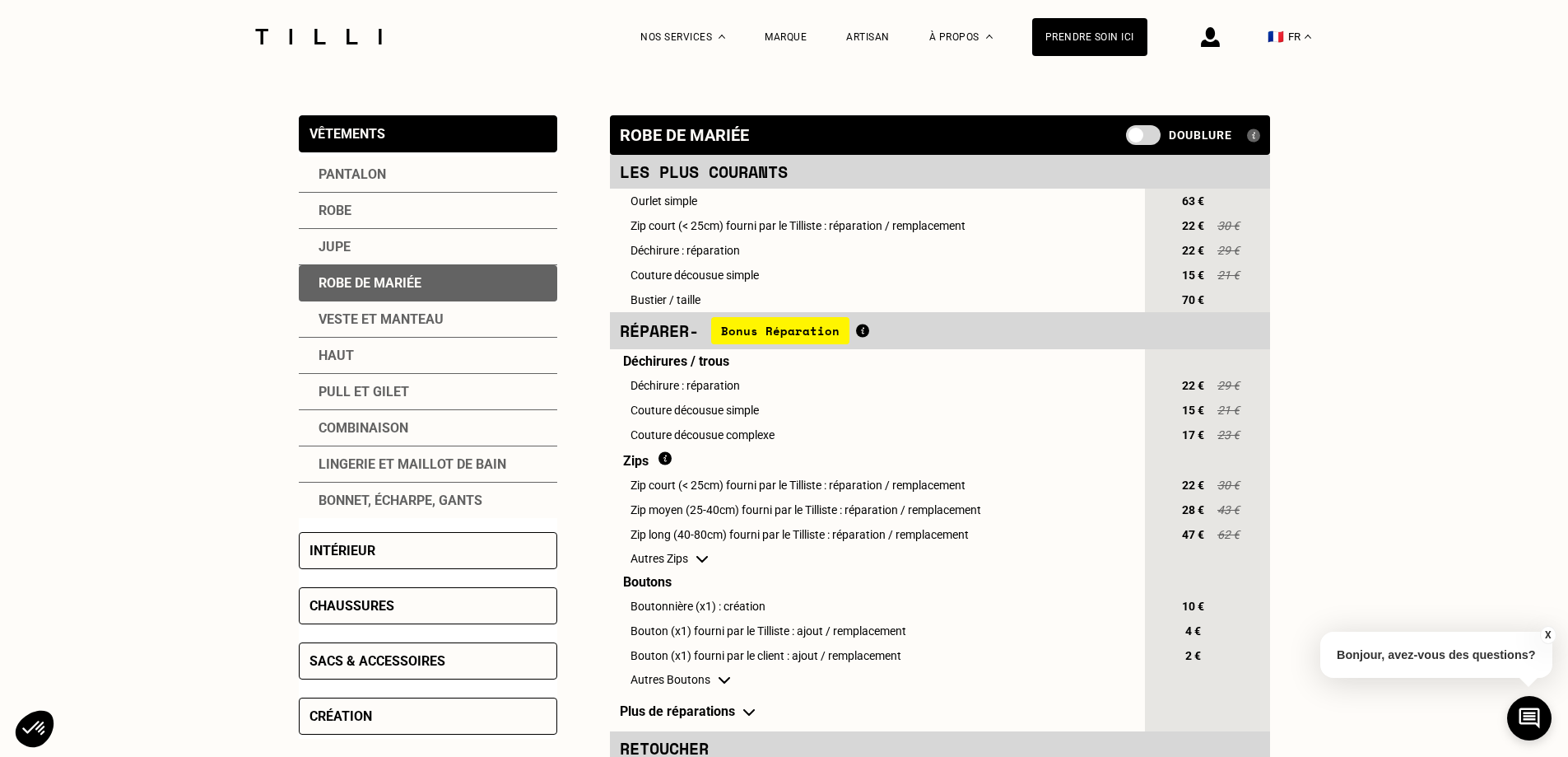
scroll to position [341, 0]
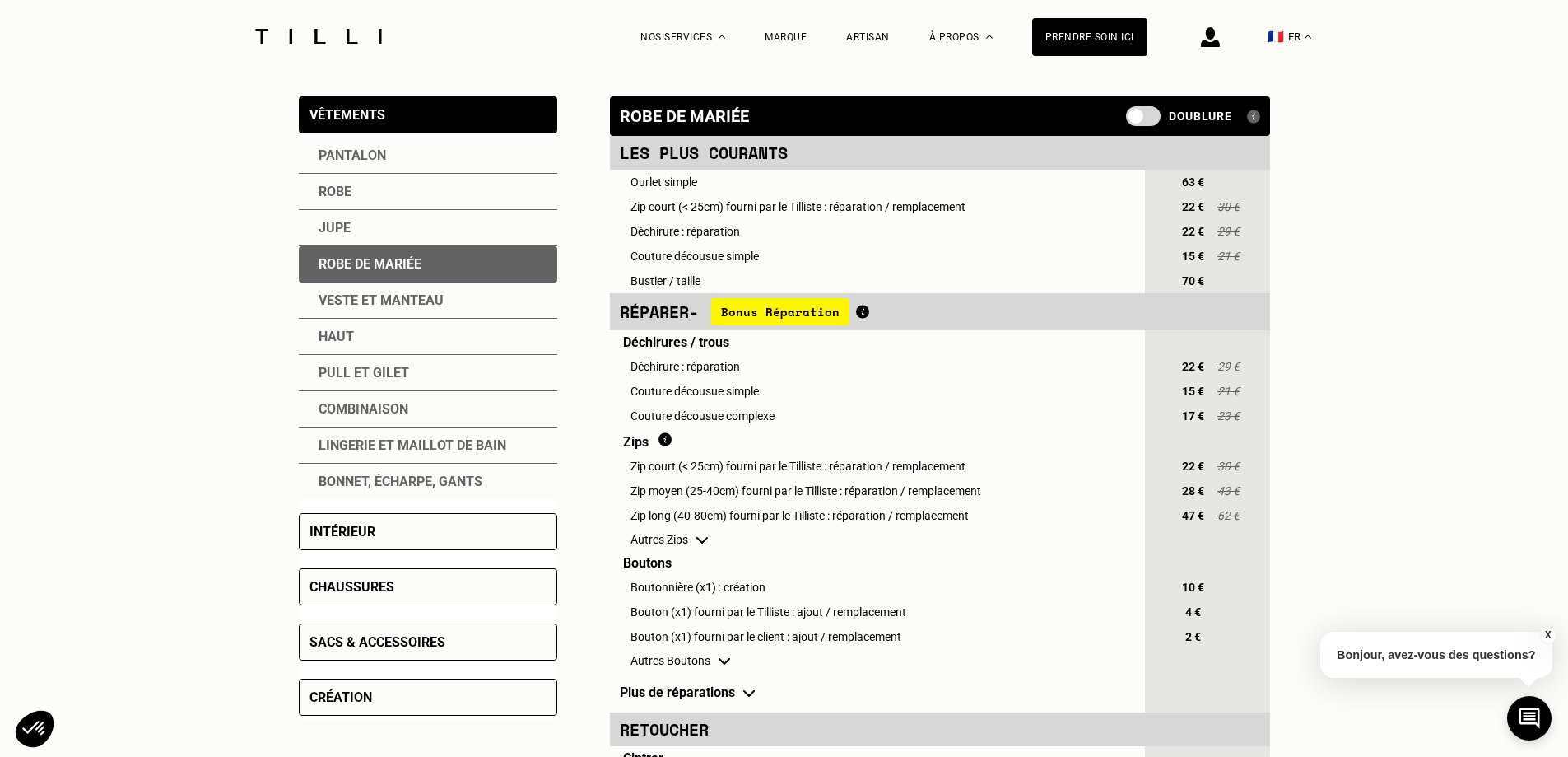
click at [329, 528] on div "Intérieur" at bounding box center [342, 531] width 66 height 16
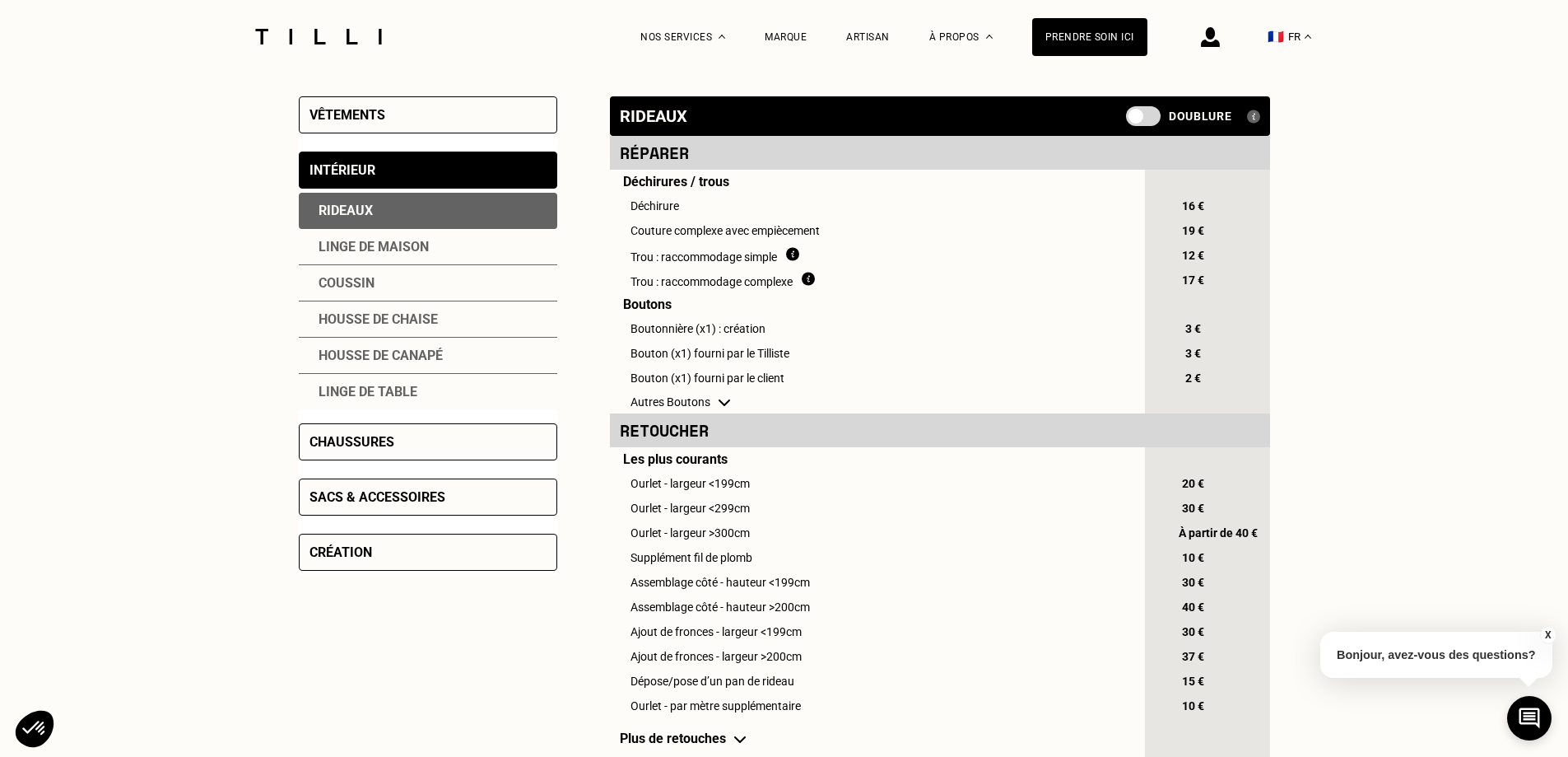
click at [346, 441] on div "Chaussures" at bounding box center [352, 441] width 85 height 16
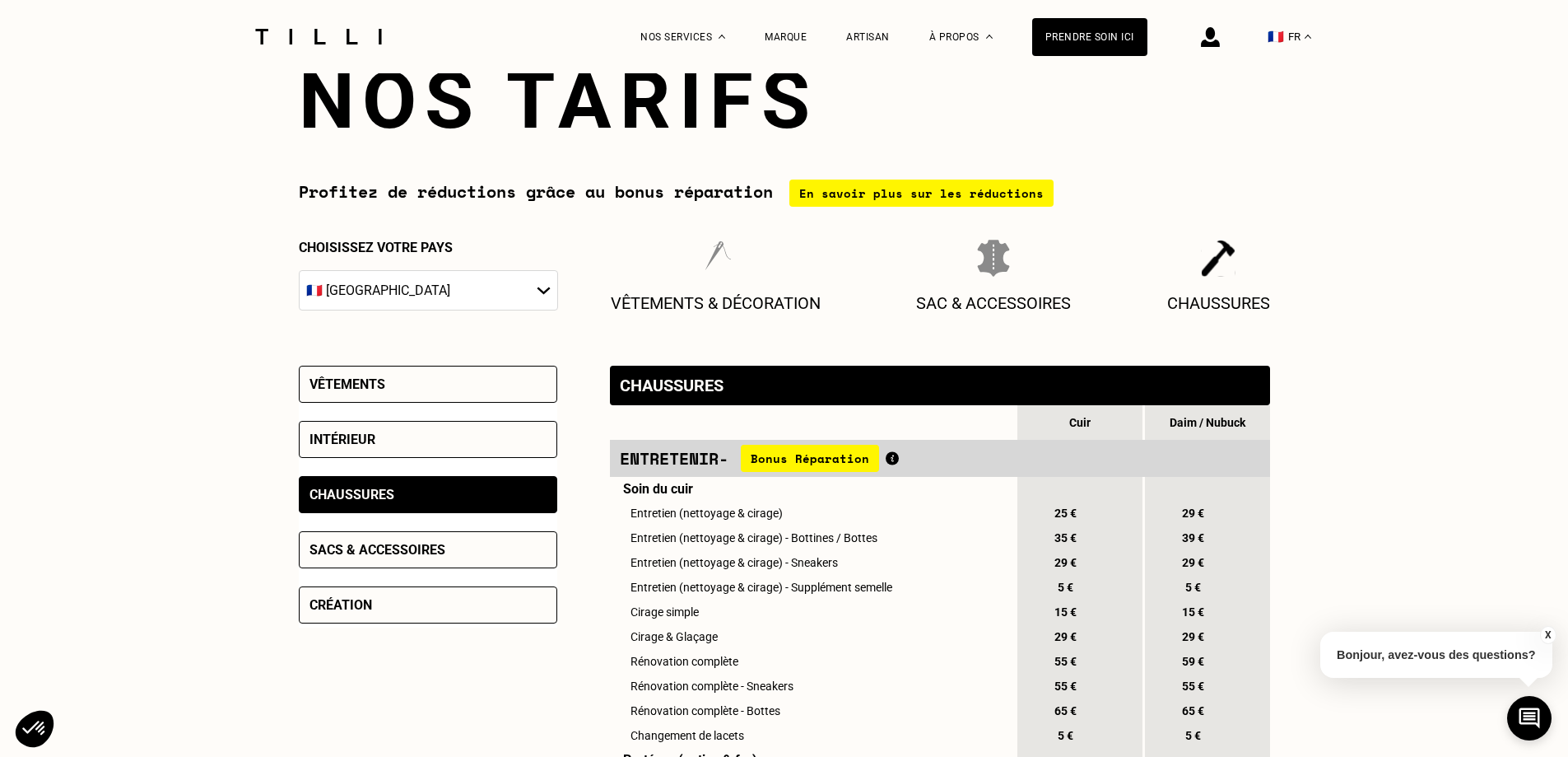
scroll to position [0, 0]
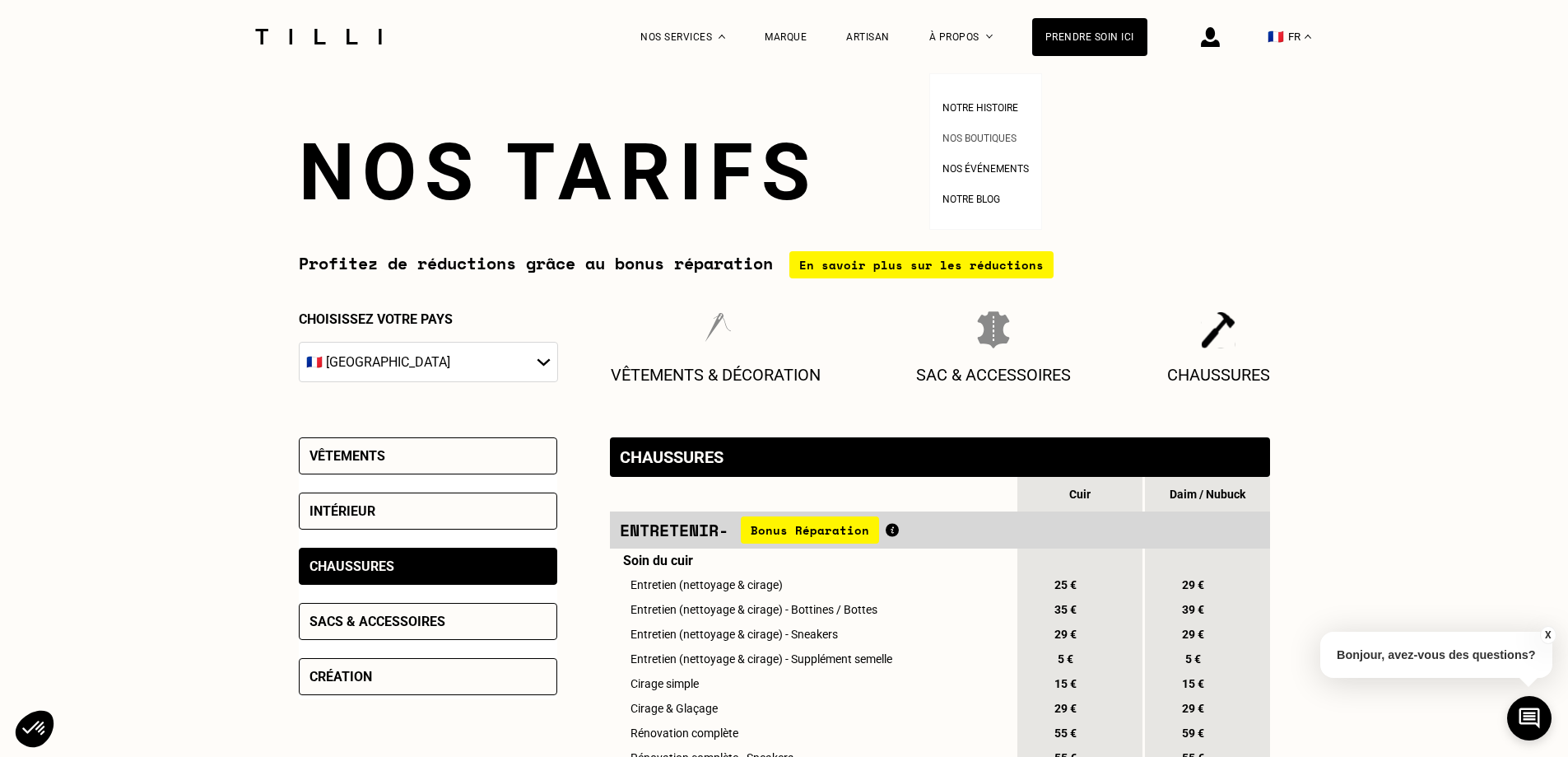
click at [978, 136] on span "Nos boutiques" at bounding box center [979, 139] width 74 height 12
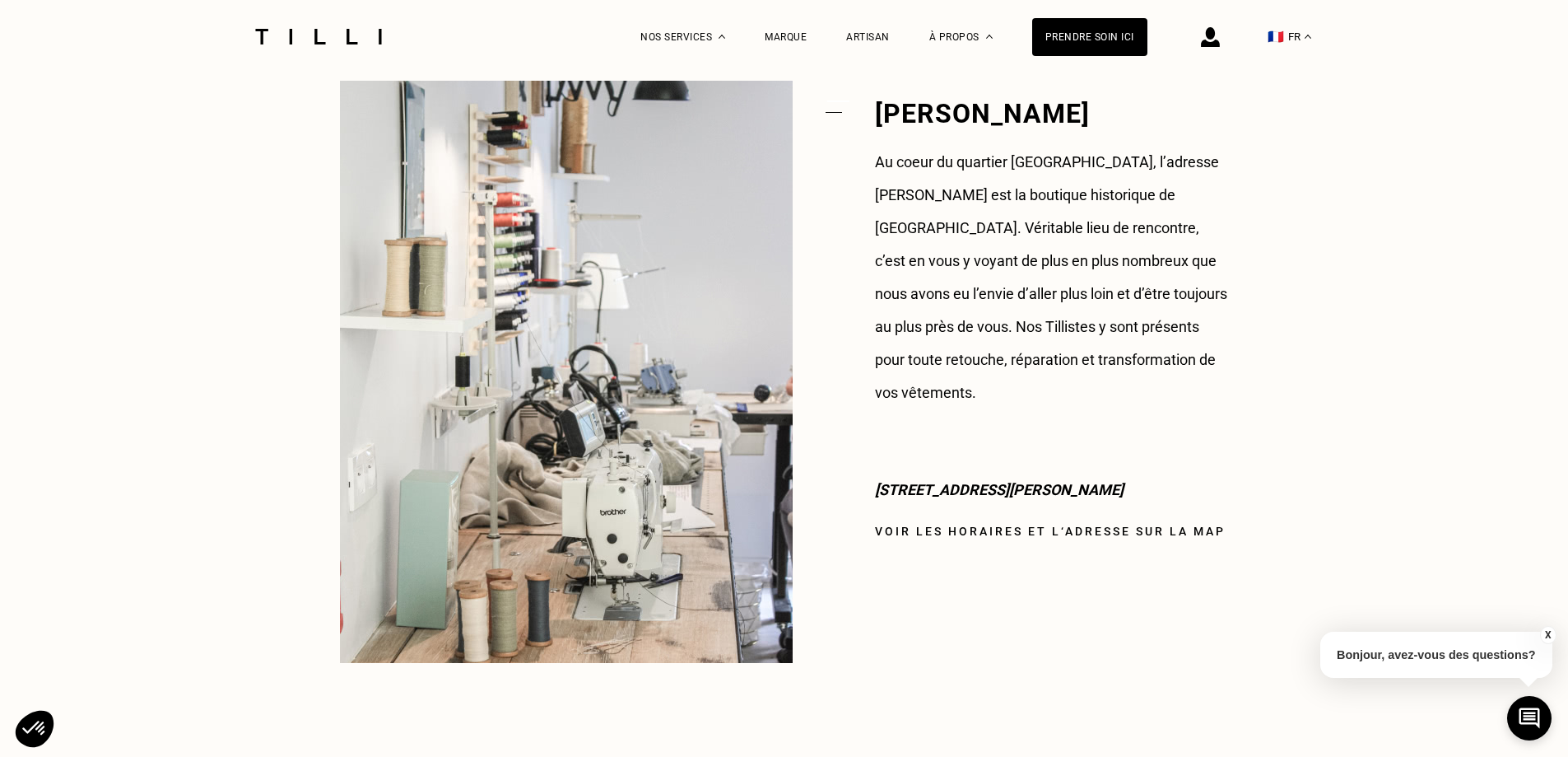
scroll to position [1318, 0]
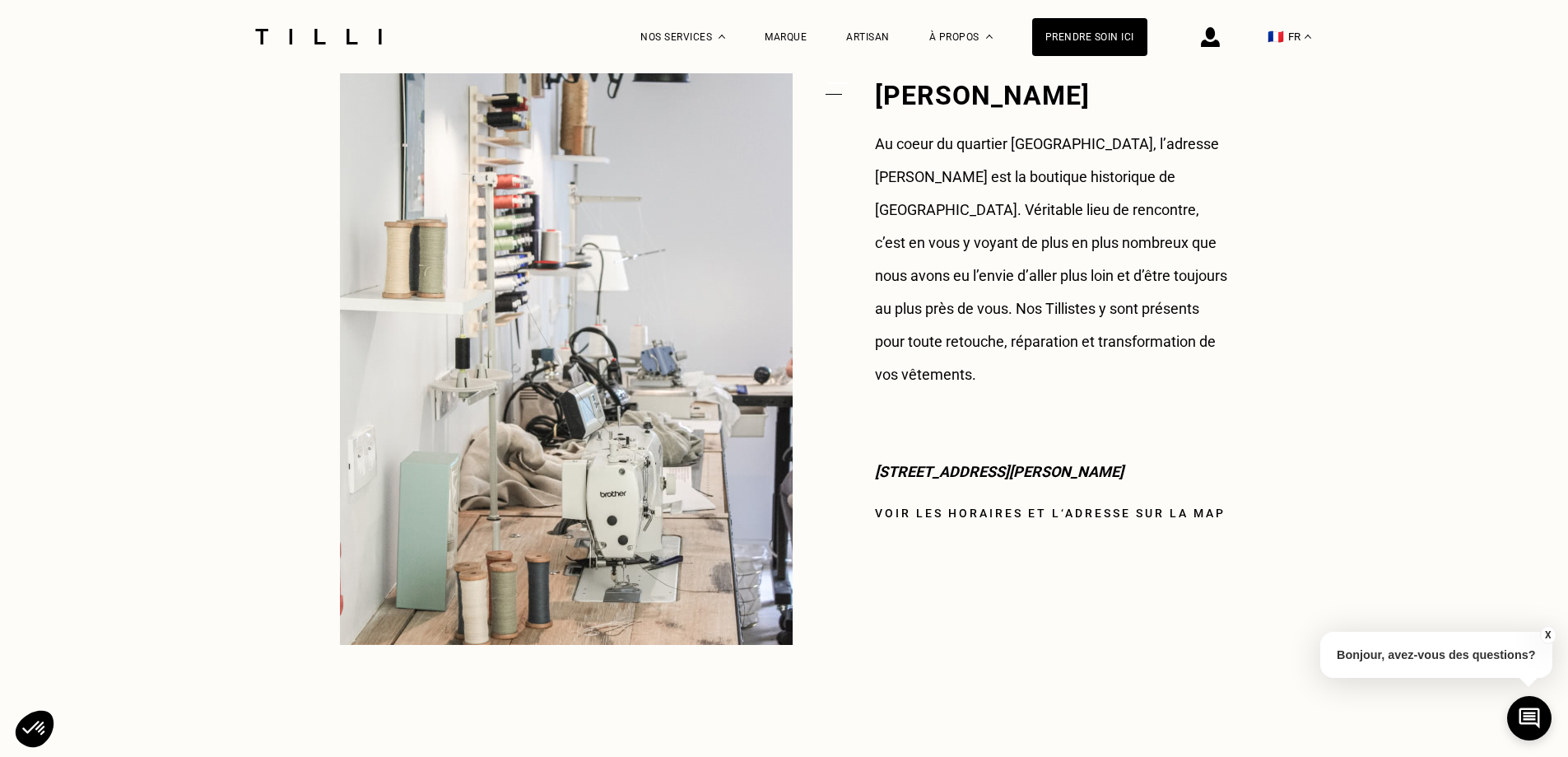
click at [999, 506] on link "Voir les horaires et l‘adresse sur la map" at bounding box center [1050, 513] width 350 height 13
